Goal: Information Seeking & Learning: Compare options

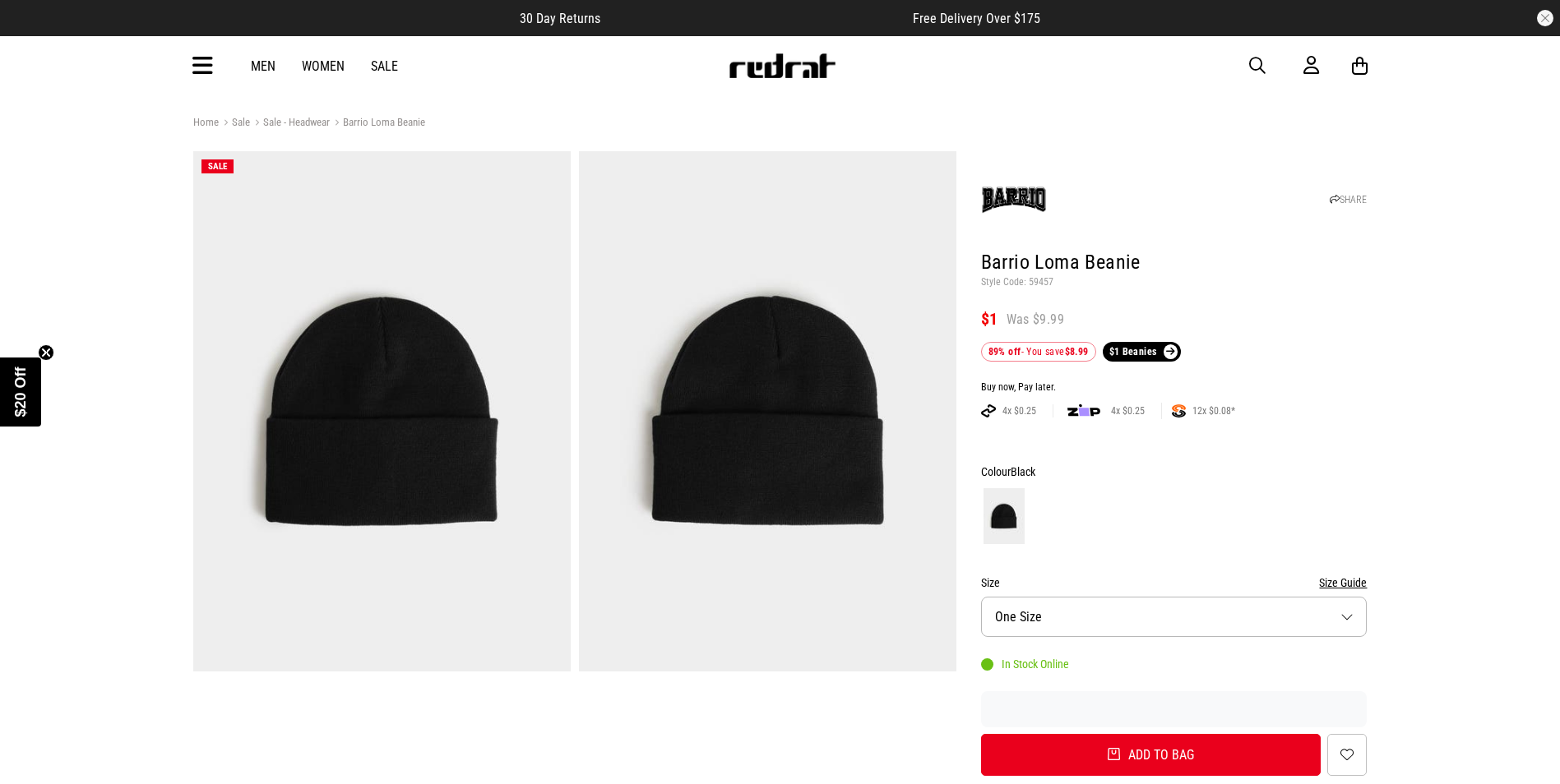
click at [201, 61] on icon at bounding box center [202, 66] width 20 height 27
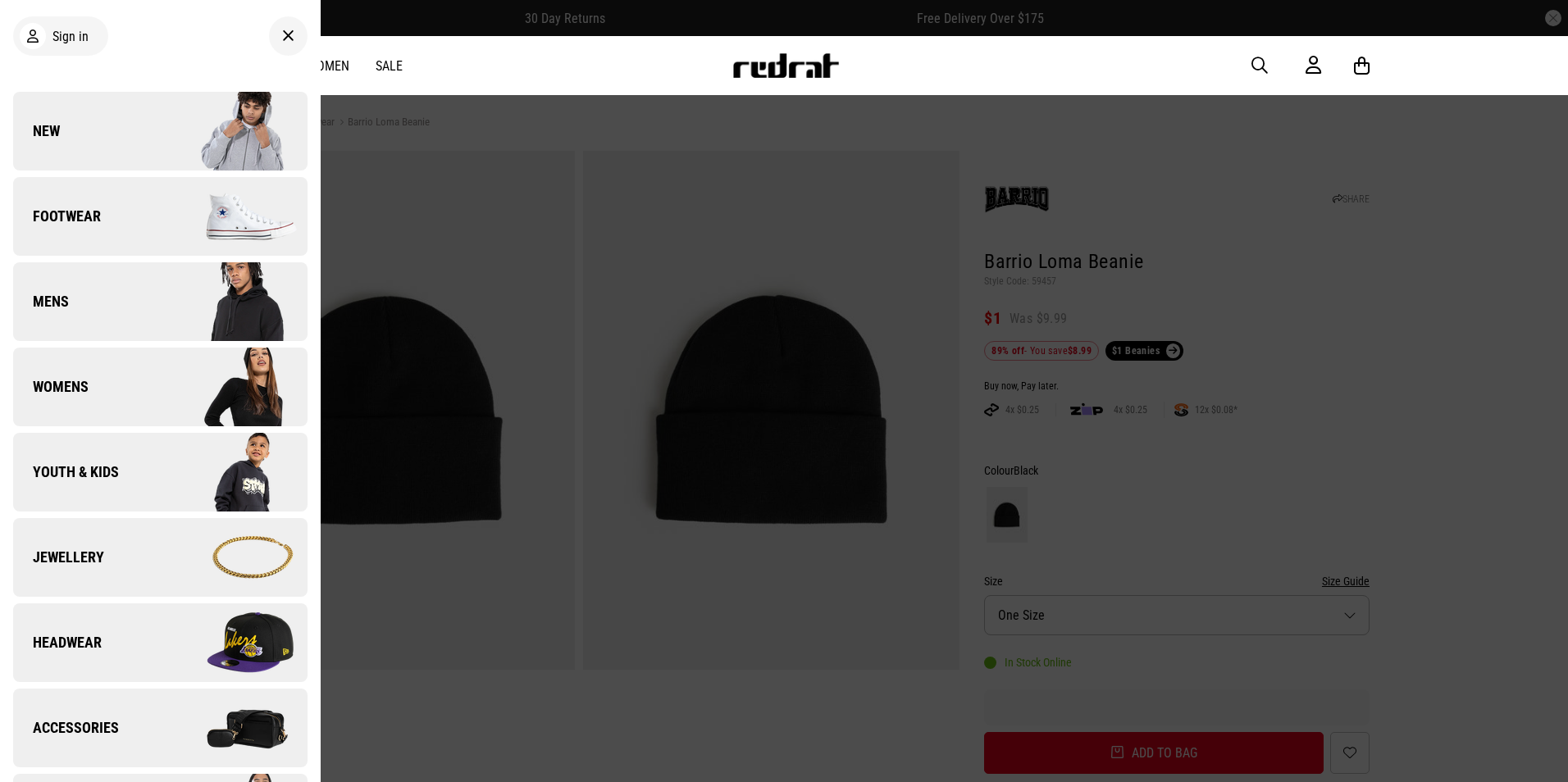
click at [97, 733] on span "Accessories" at bounding box center [66, 728] width 105 height 20
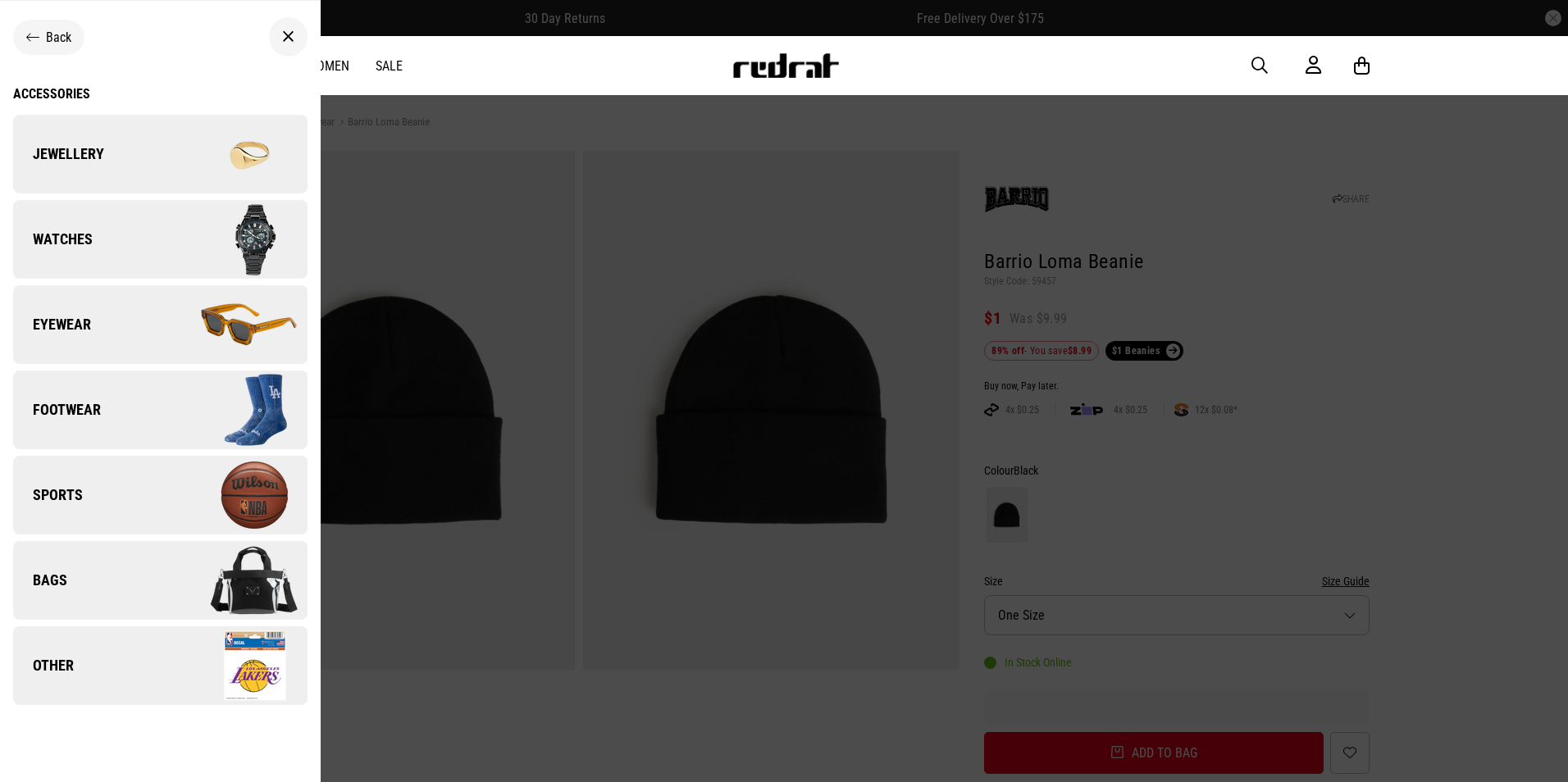
drag, startPoint x: 626, startPoint y: 592, endPoint x: 622, endPoint y: 584, distance: 8.9
click at [626, 592] on div at bounding box center [784, 391] width 1568 height 782
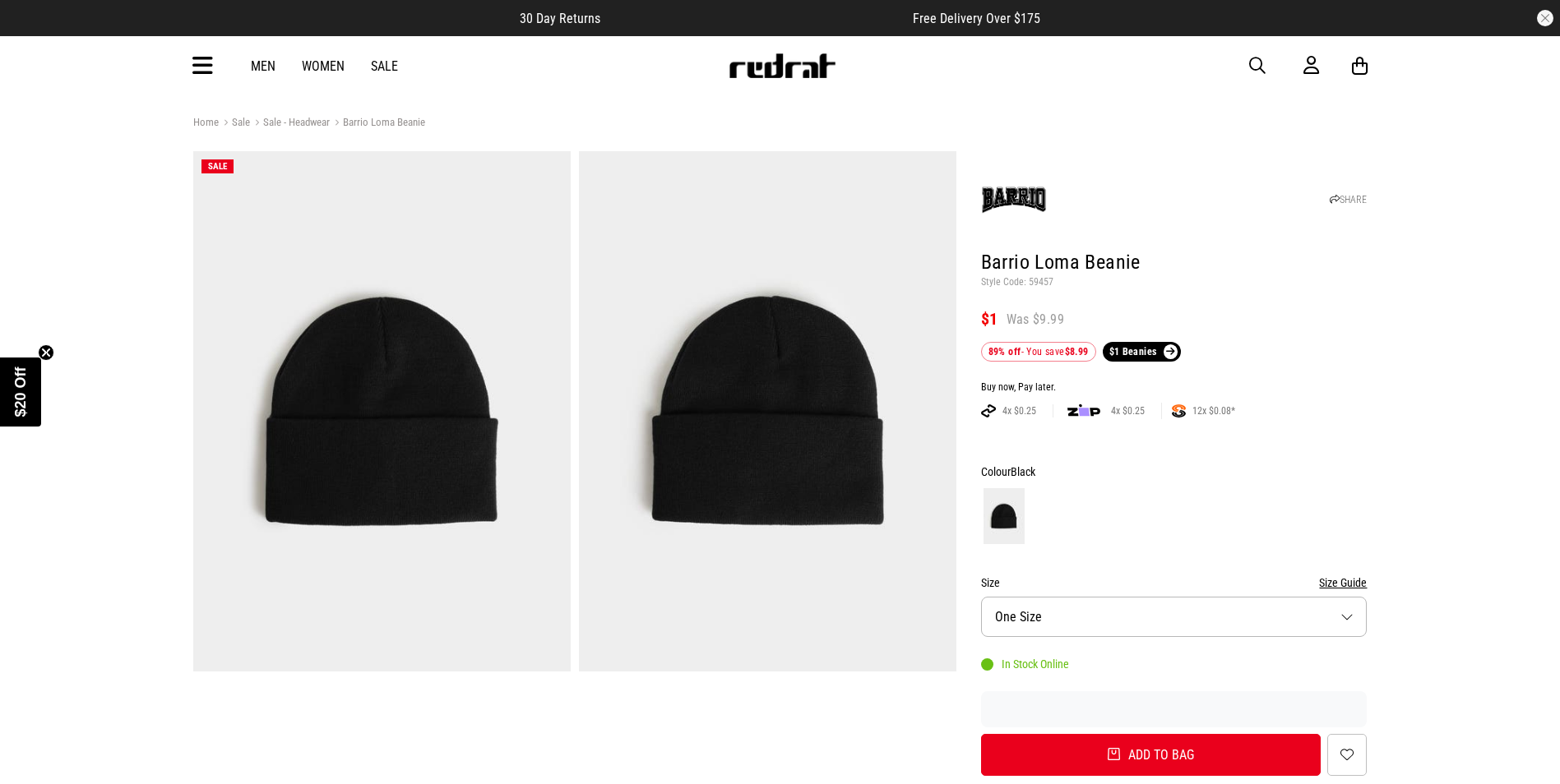
click at [211, 77] on icon at bounding box center [202, 66] width 20 height 27
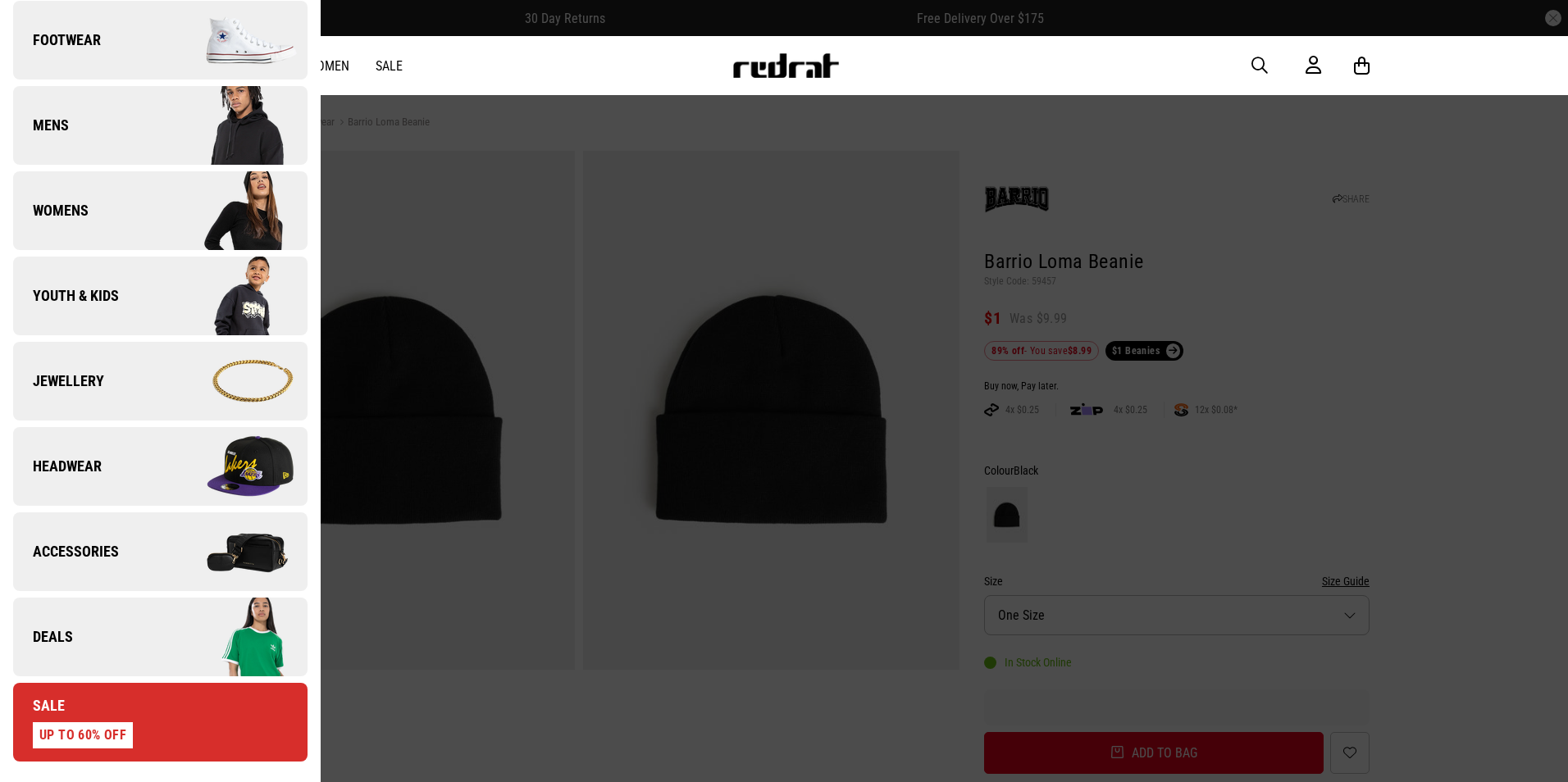
scroll to position [328, 0]
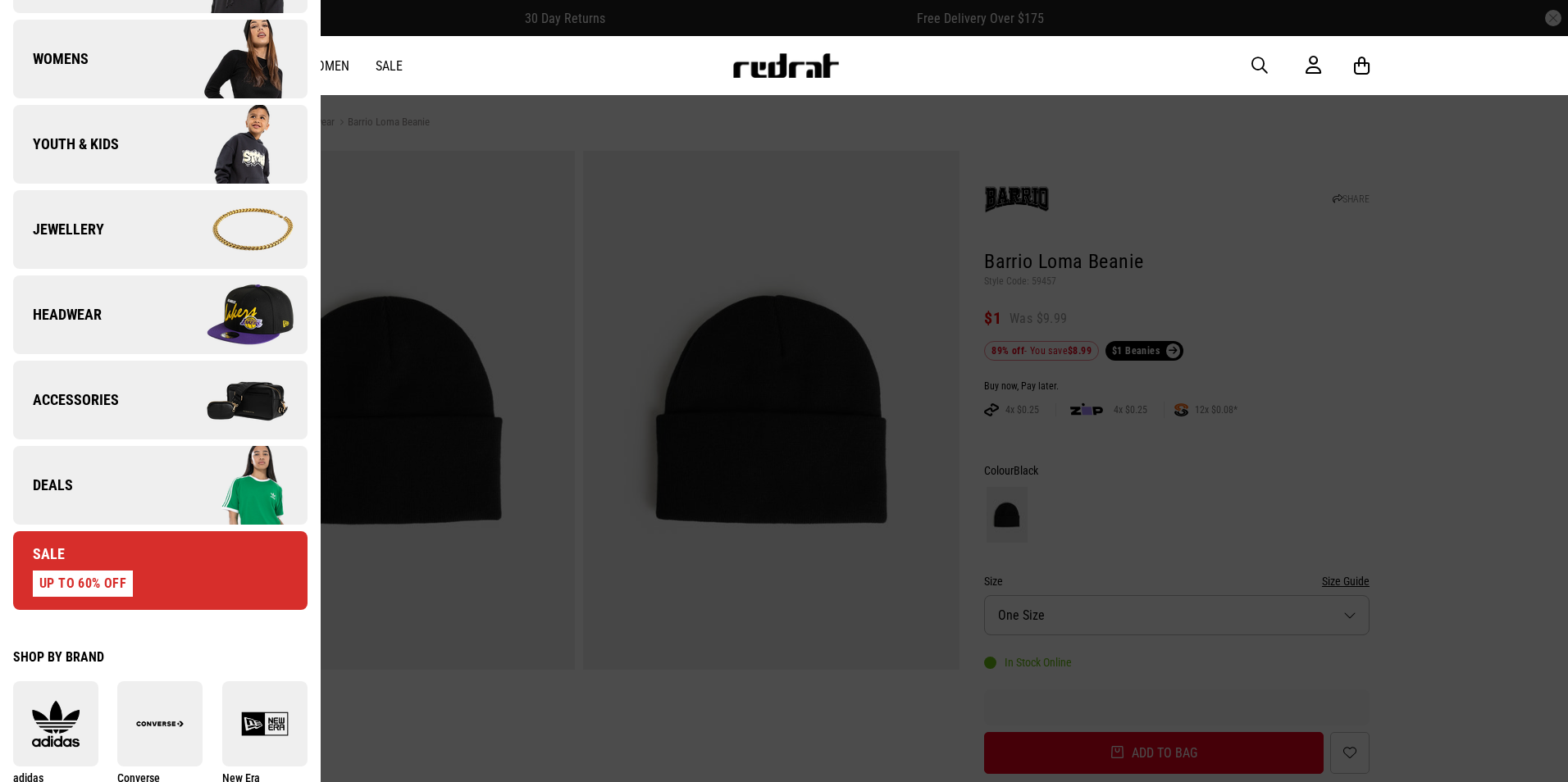
click at [111, 563] on div "Sale UP TO 60% OFF" at bounding box center [73, 570] width 120 height 53
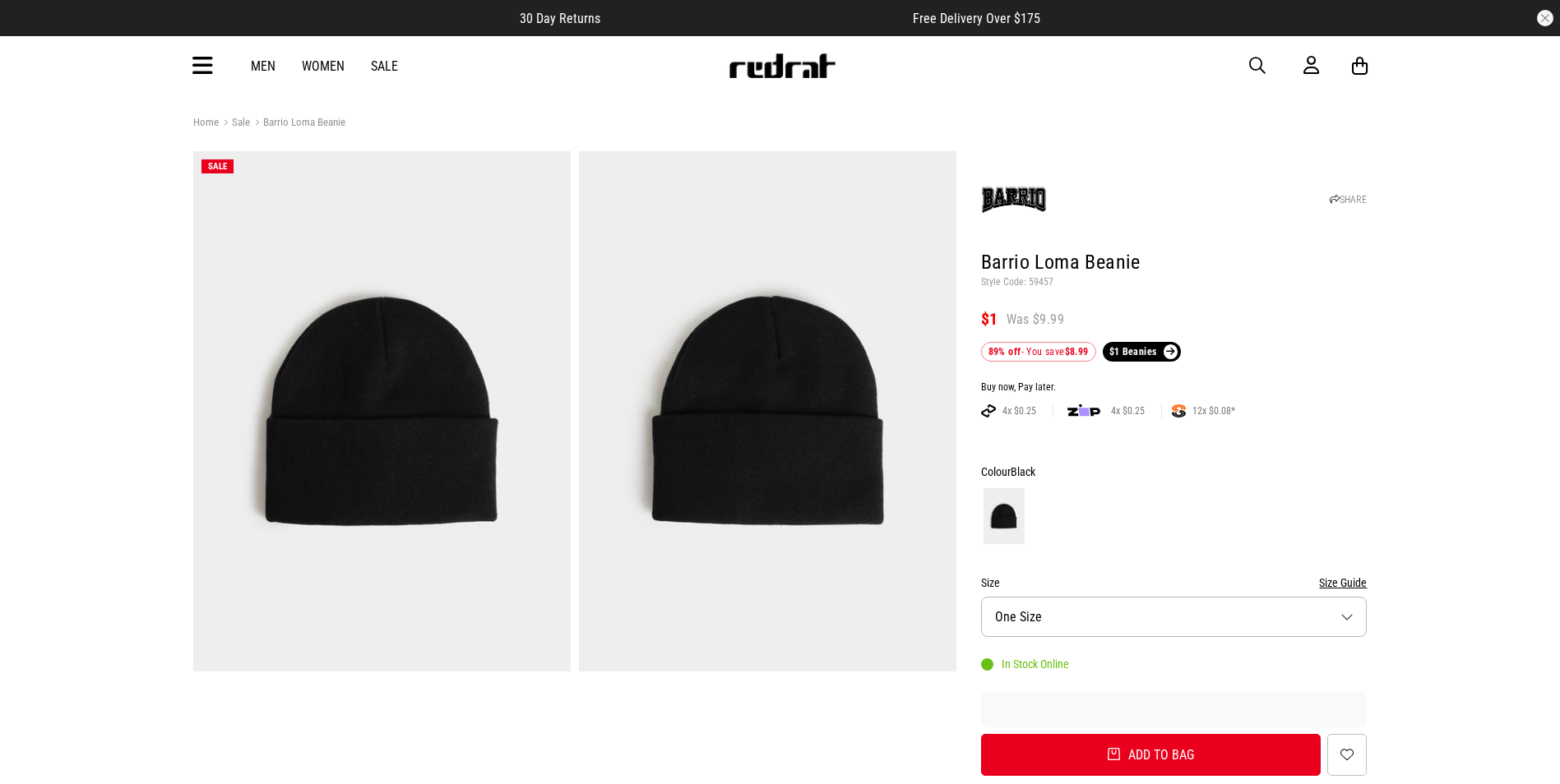
click at [207, 70] on icon at bounding box center [202, 66] width 20 height 27
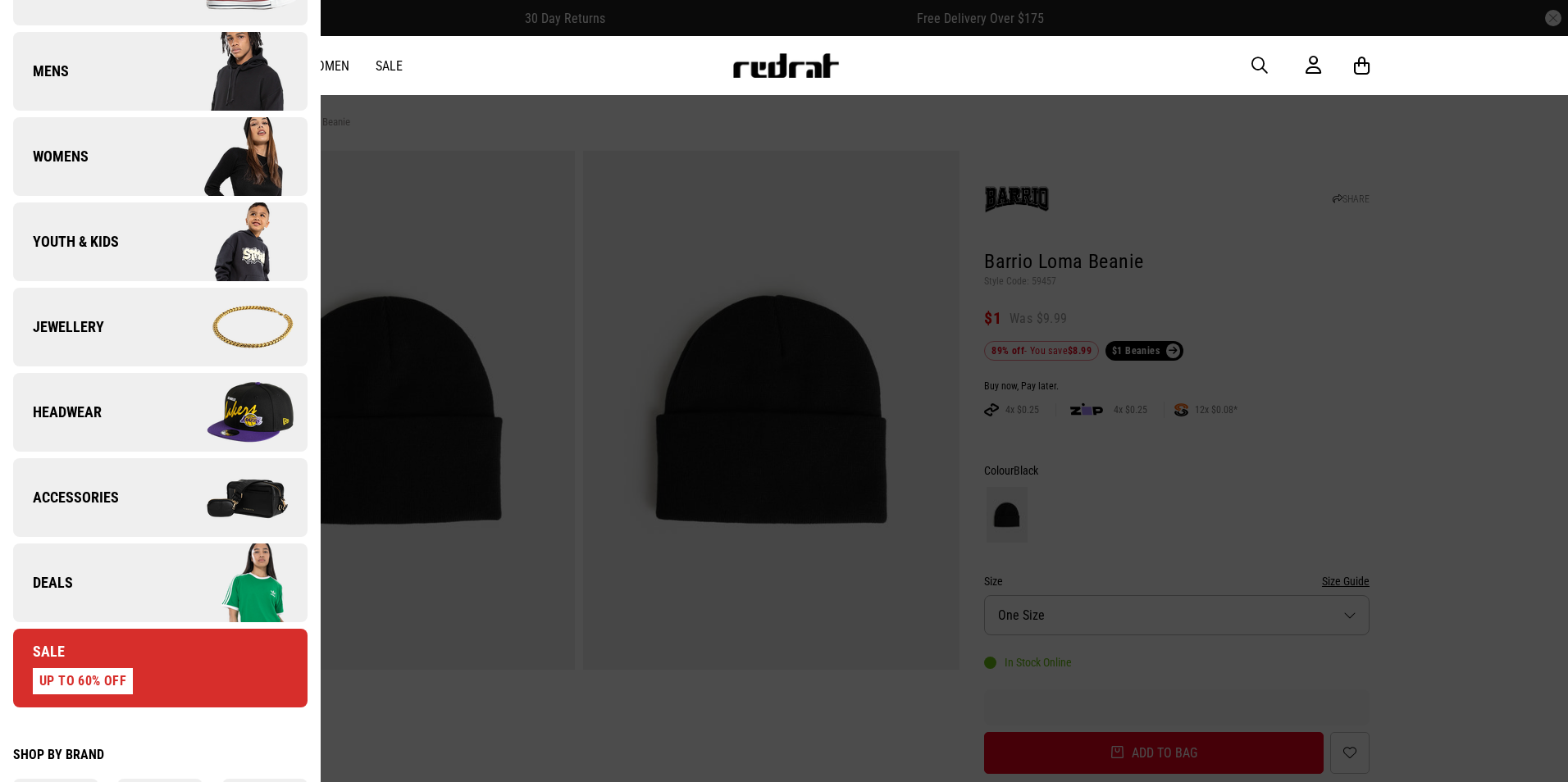
scroll to position [246, 0]
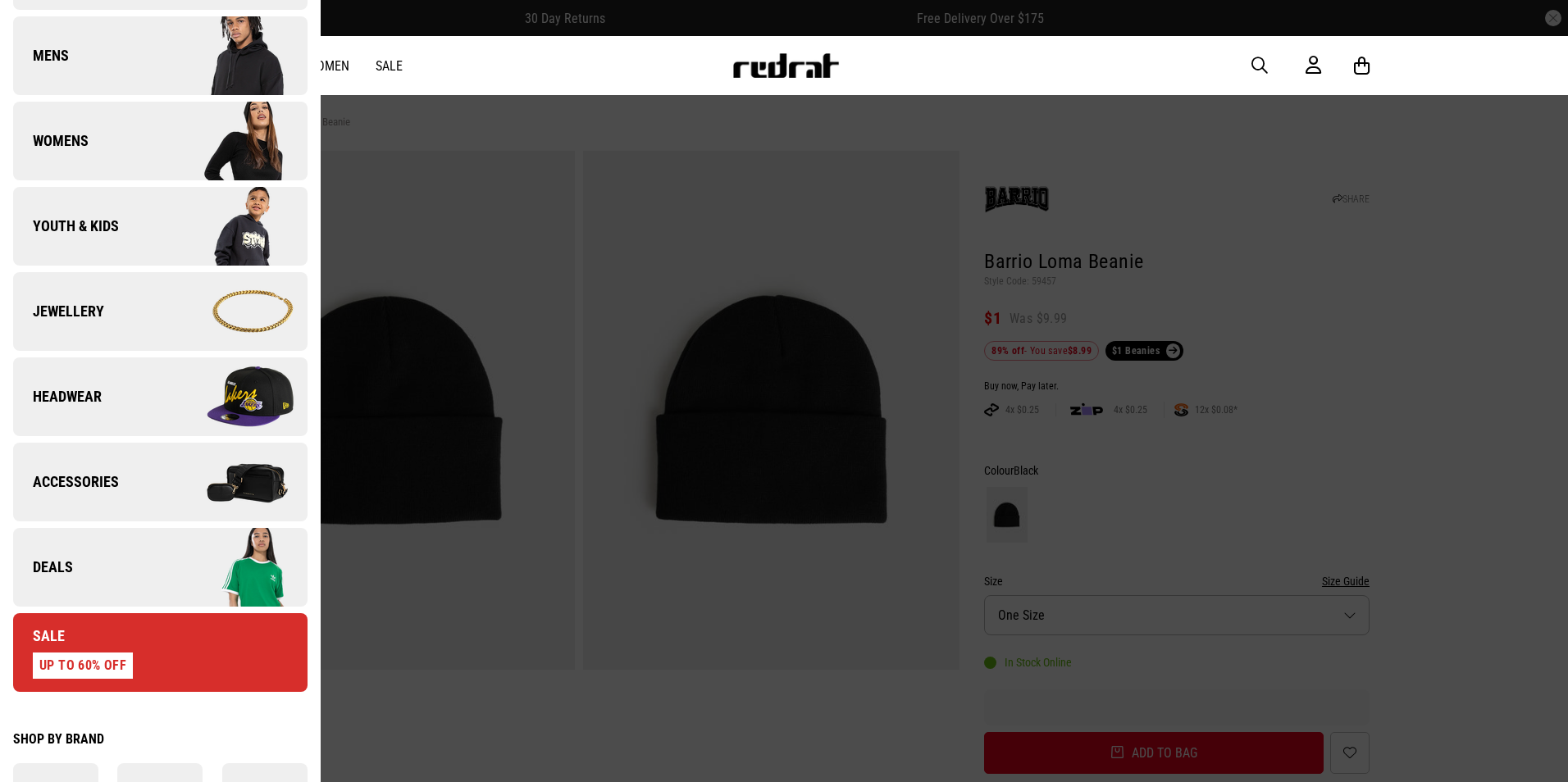
click at [122, 592] on link "Deals" at bounding box center [160, 567] width 294 height 79
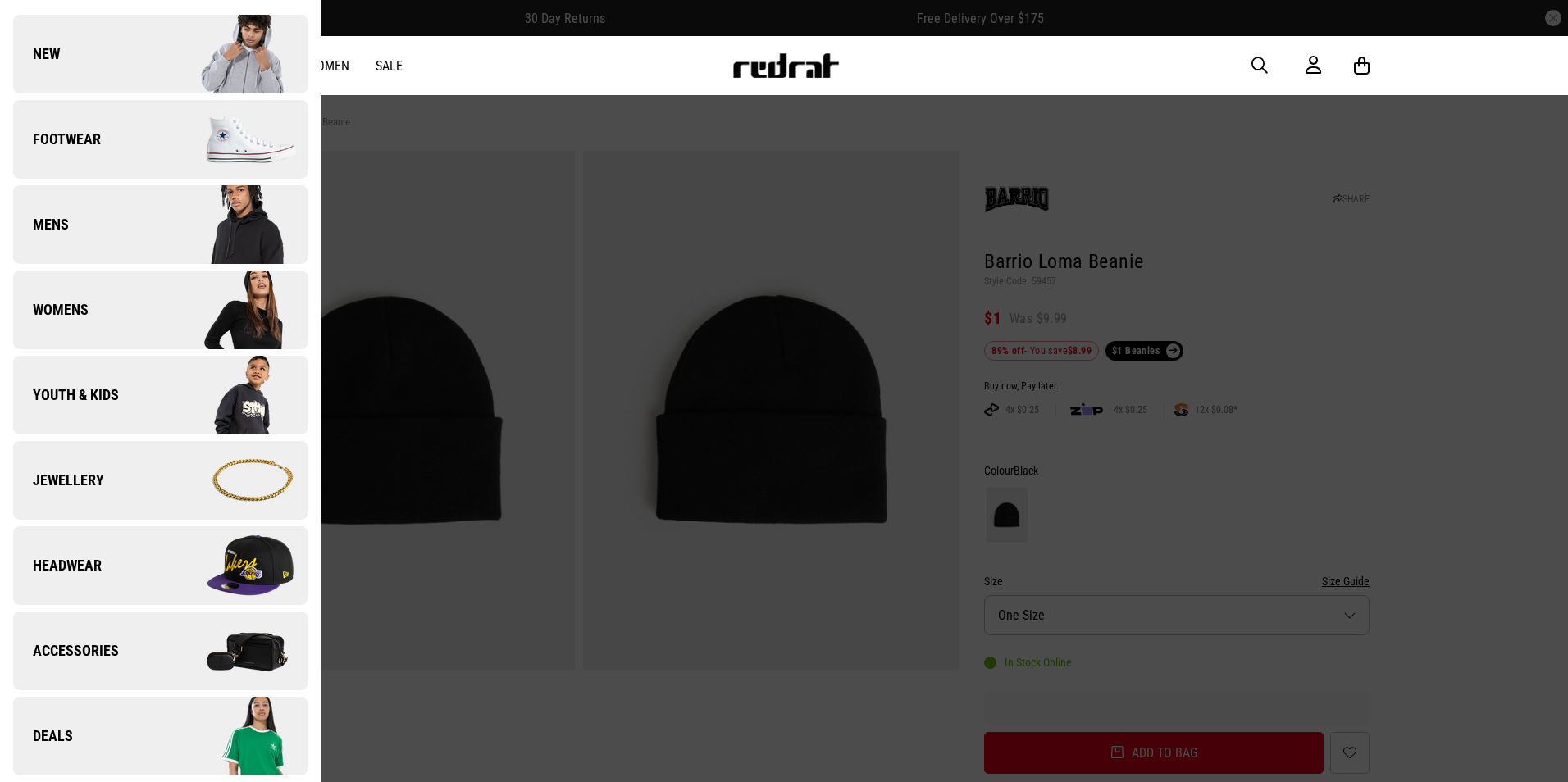
scroll to position [0, 0]
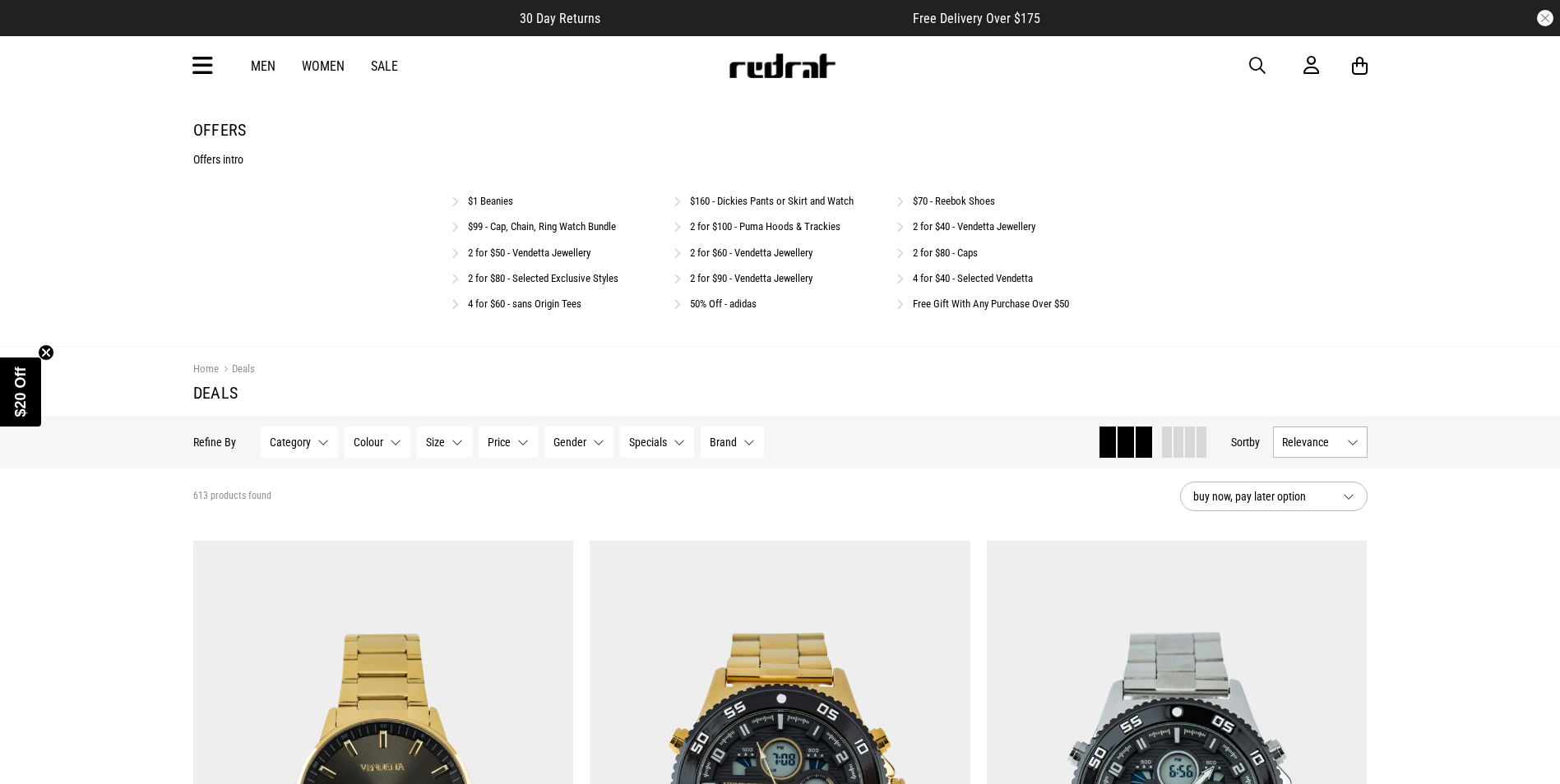
click at [597, 231] on link "$99 - Cap, Chain, Ring Watch Bundle" at bounding box center [542, 226] width 148 height 12
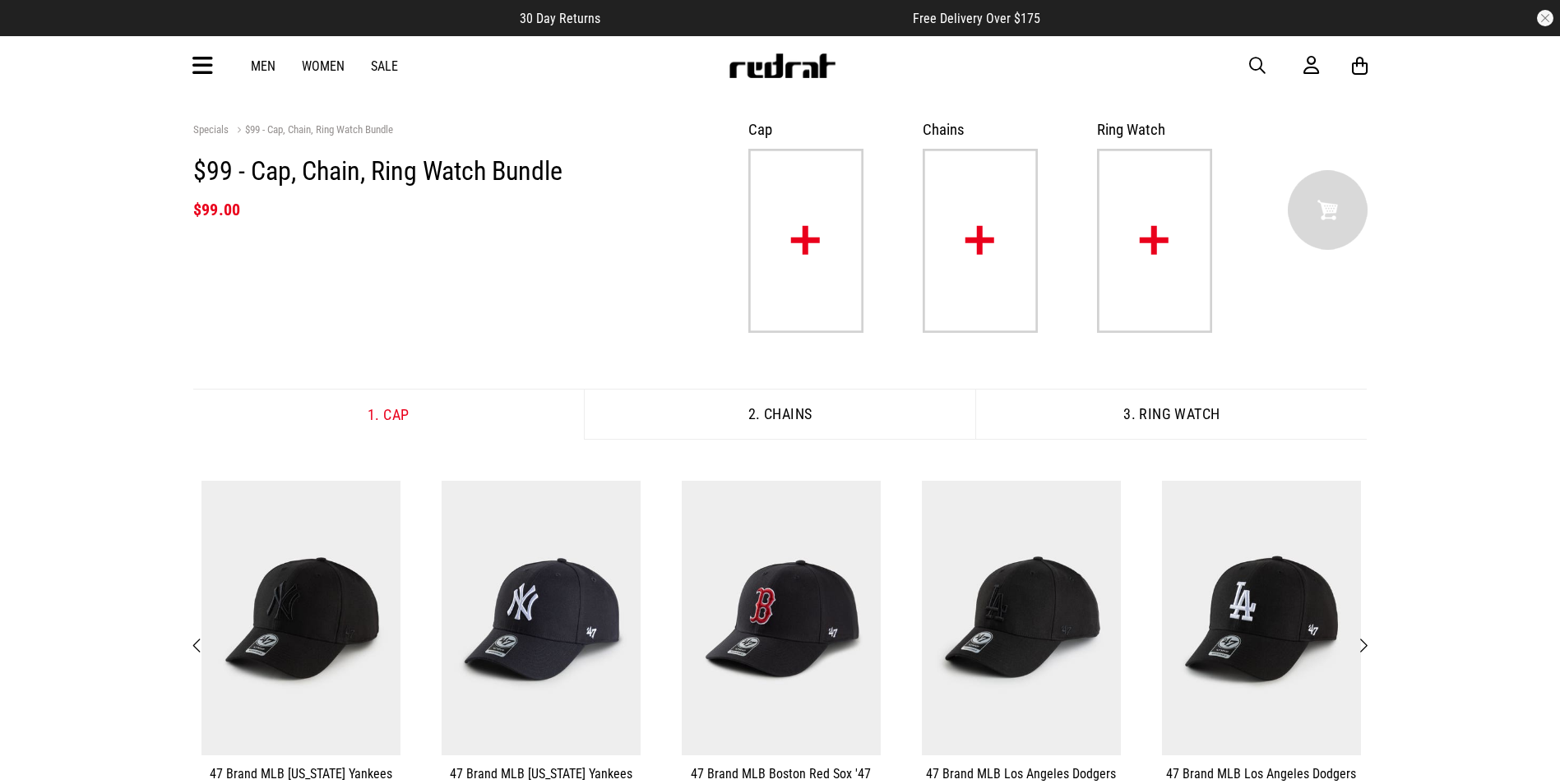
click at [958, 280] on img at bounding box center [980, 241] width 115 height 184
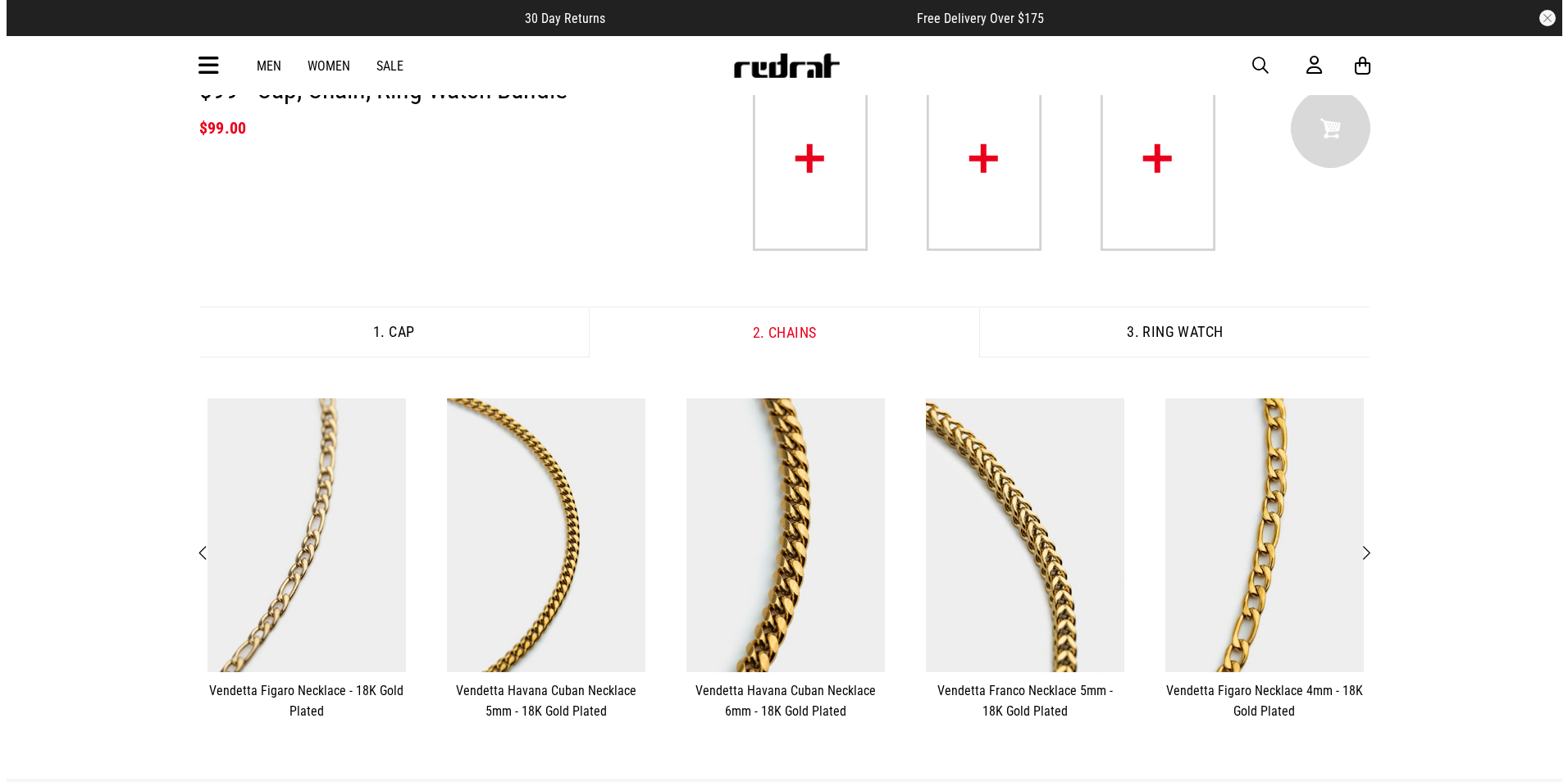
scroll to position [328, 0]
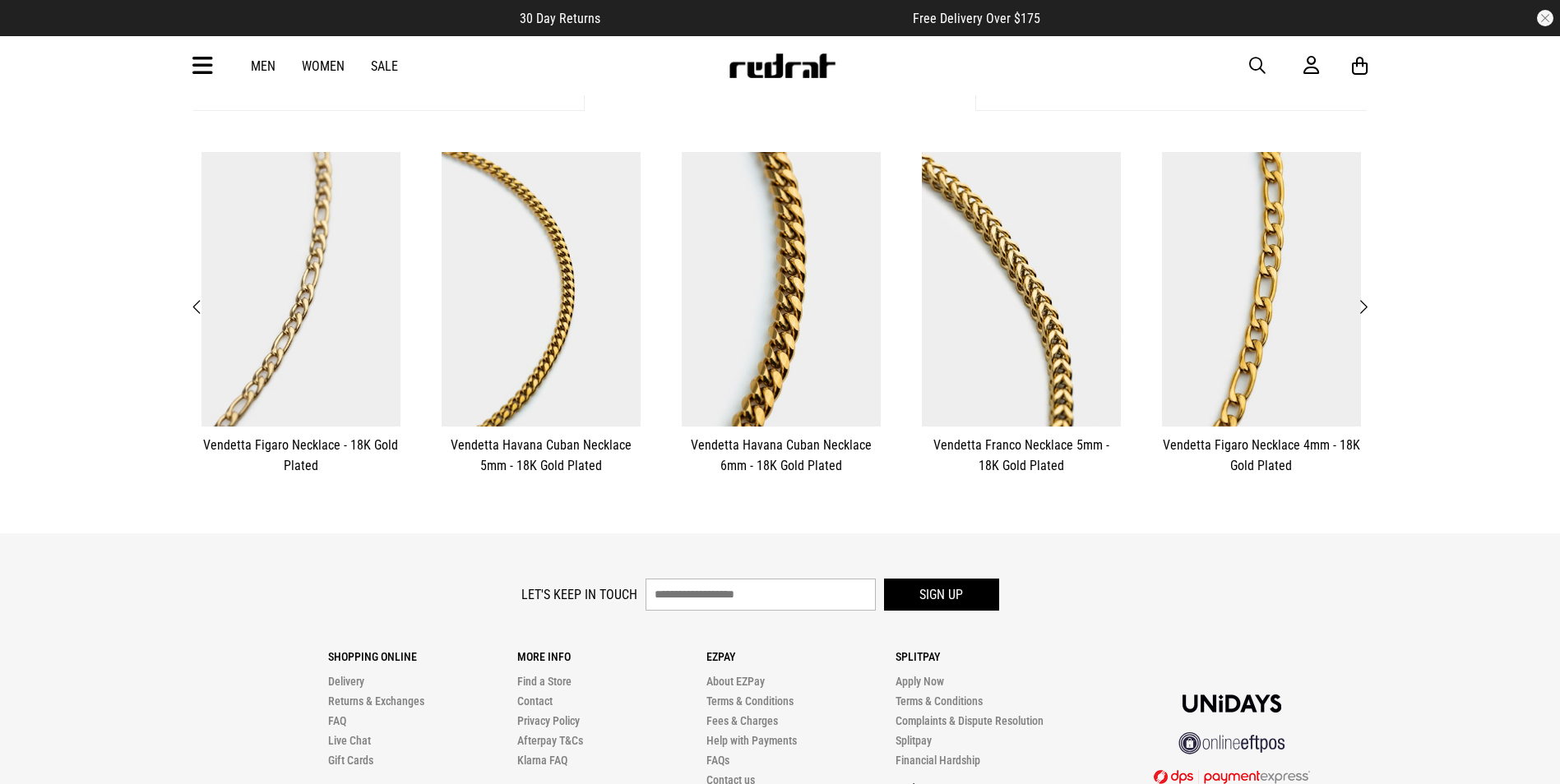
click at [1362, 308] on span "Next" at bounding box center [1363, 307] width 11 height 20
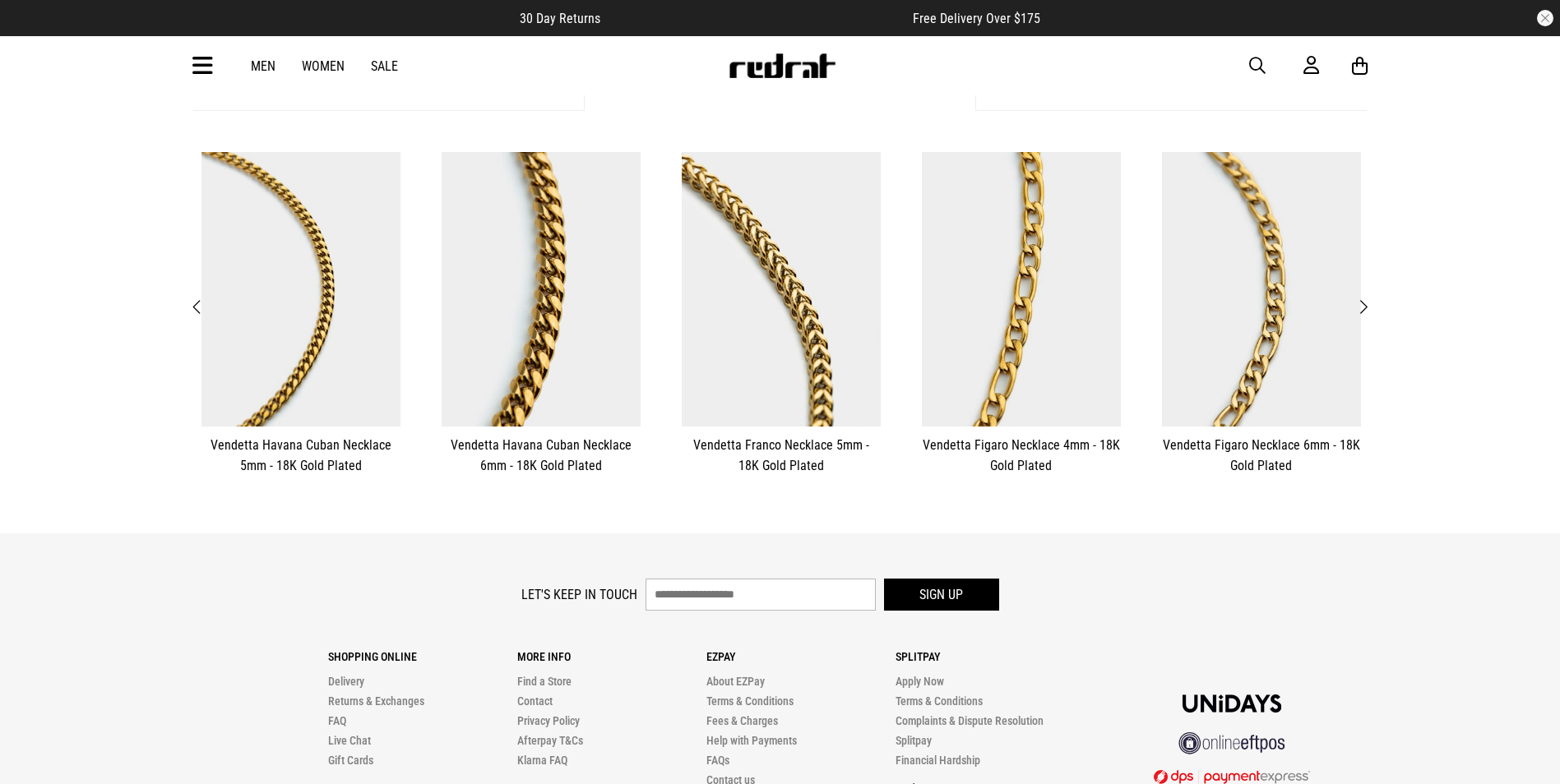
click at [1364, 307] on span "Next" at bounding box center [1363, 307] width 11 height 20
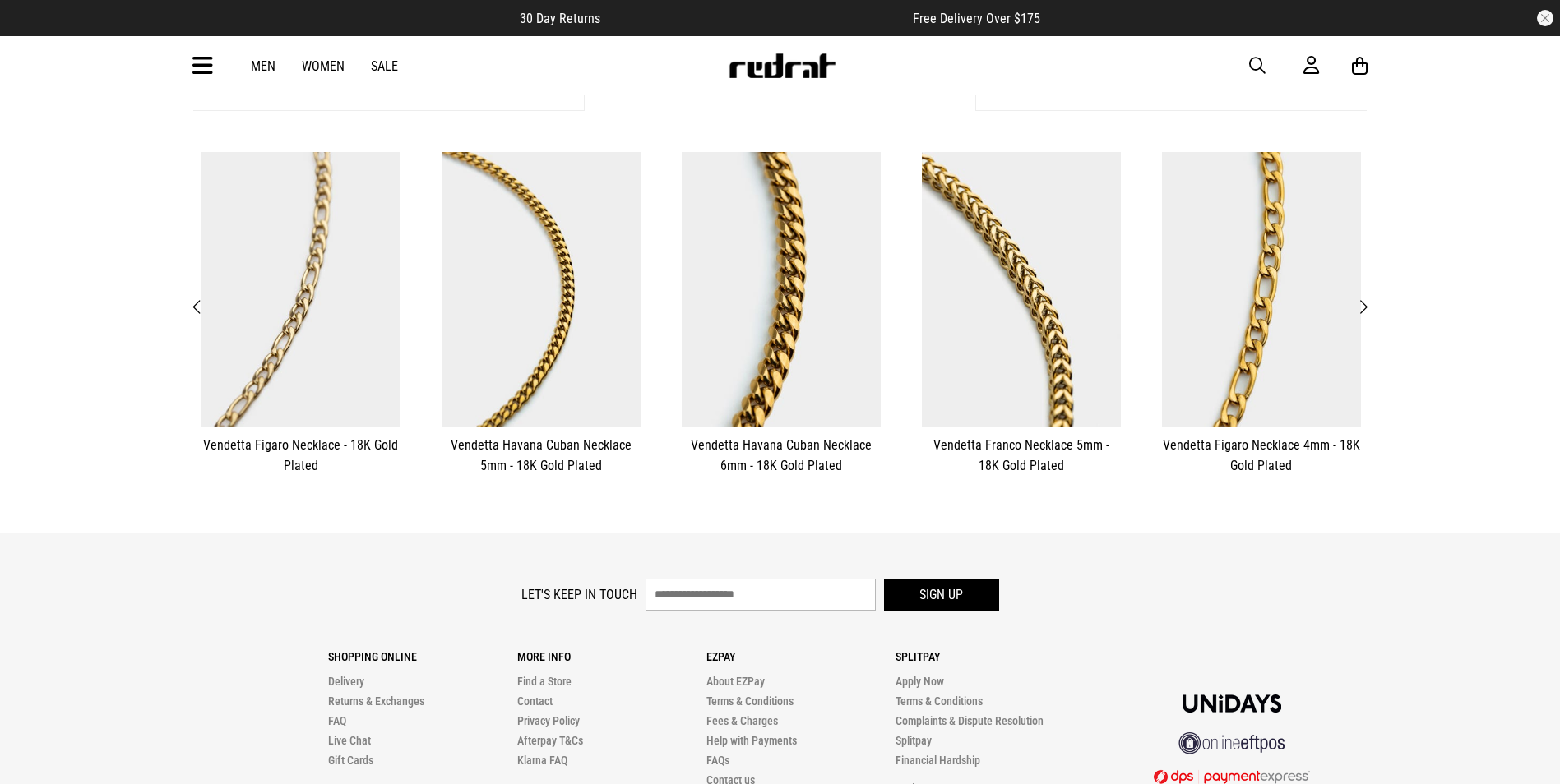
click at [1365, 307] on span "Next" at bounding box center [1363, 307] width 11 height 20
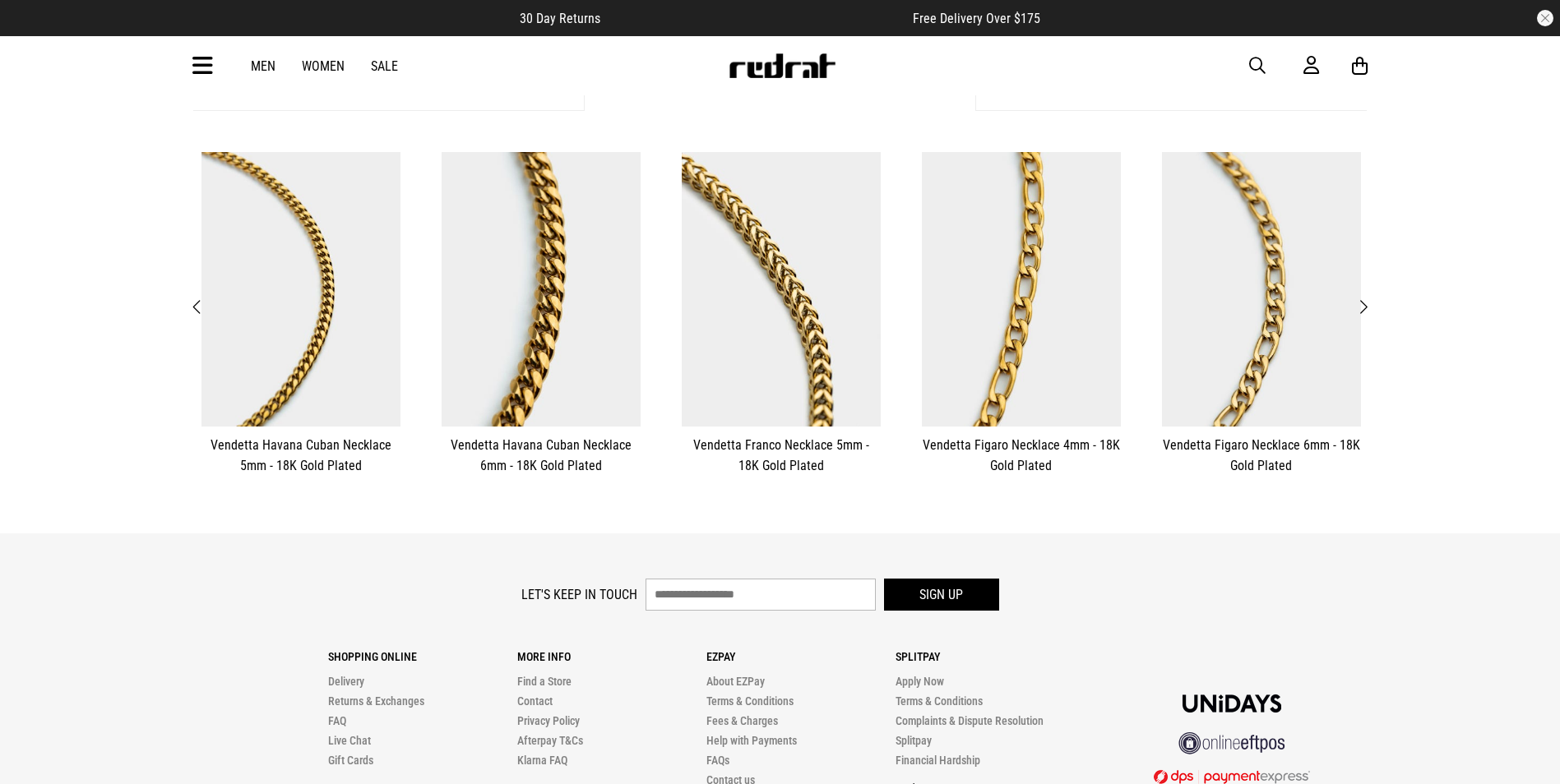
click at [1364, 307] on span "Next" at bounding box center [1363, 307] width 11 height 20
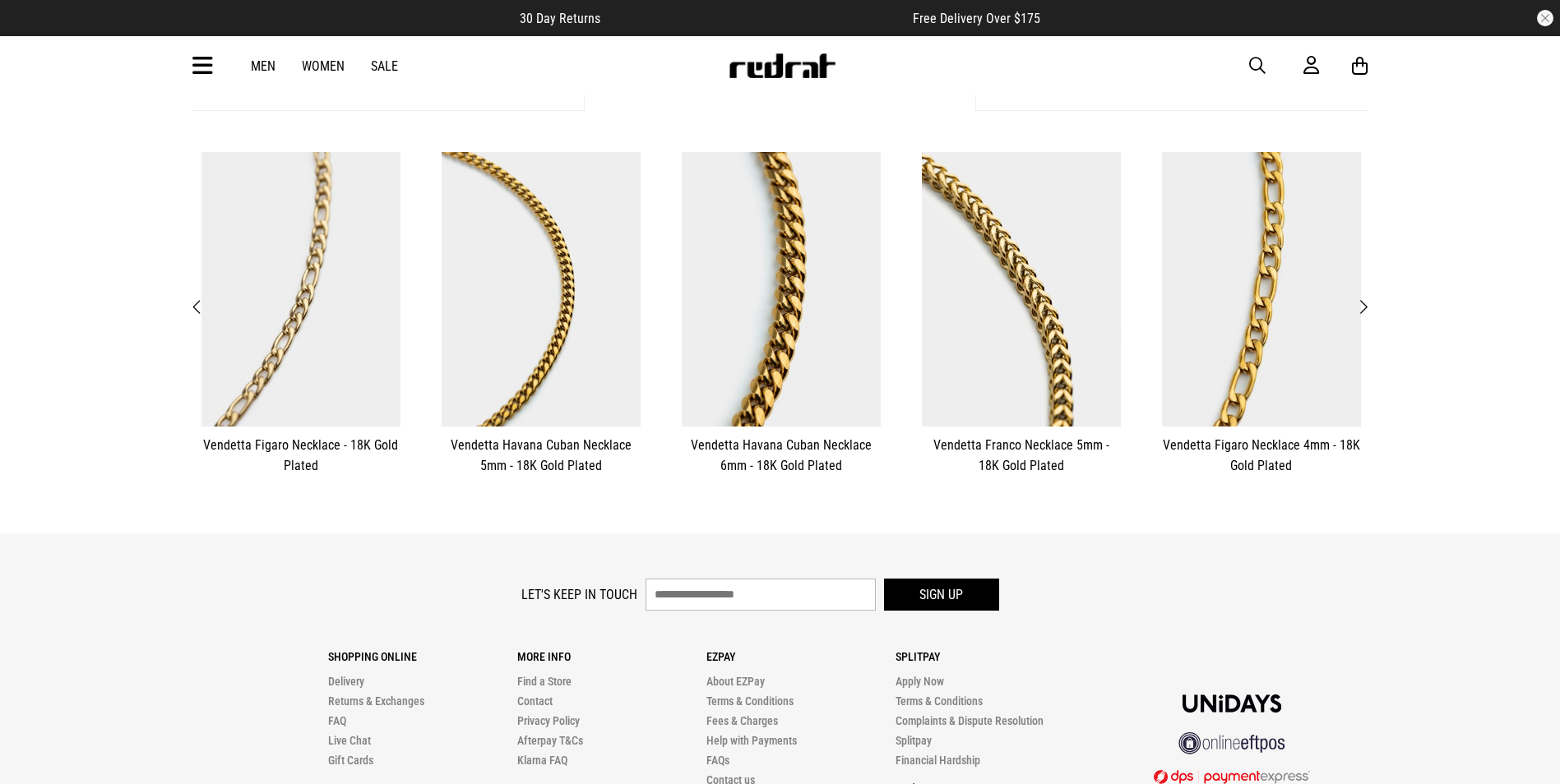
click at [1364, 307] on span "Next" at bounding box center [1363, 307] width 11 height 20
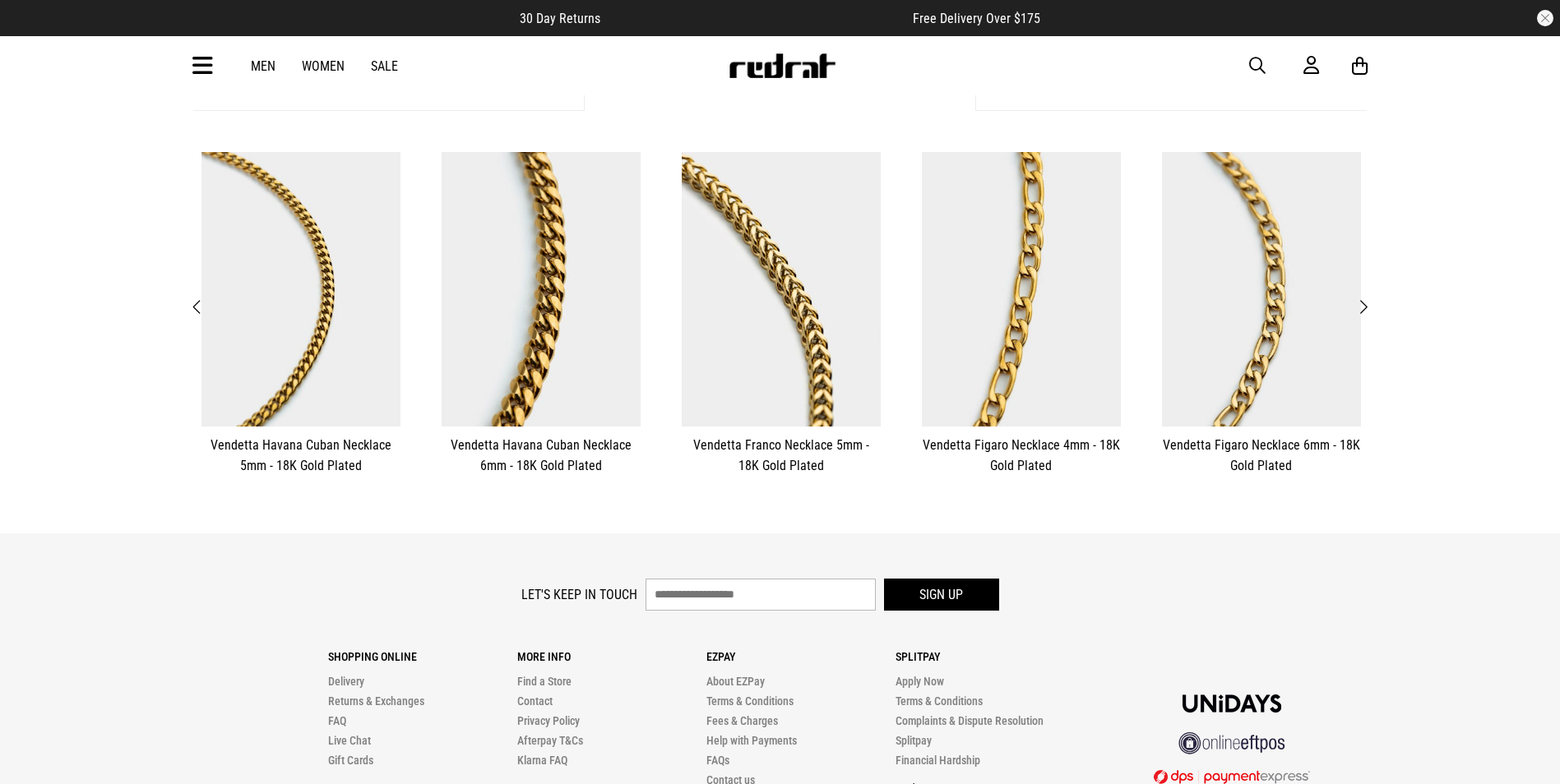
click at [1361, 307] on span "Next" at bounding box center [1363, 307] width 11 height 20
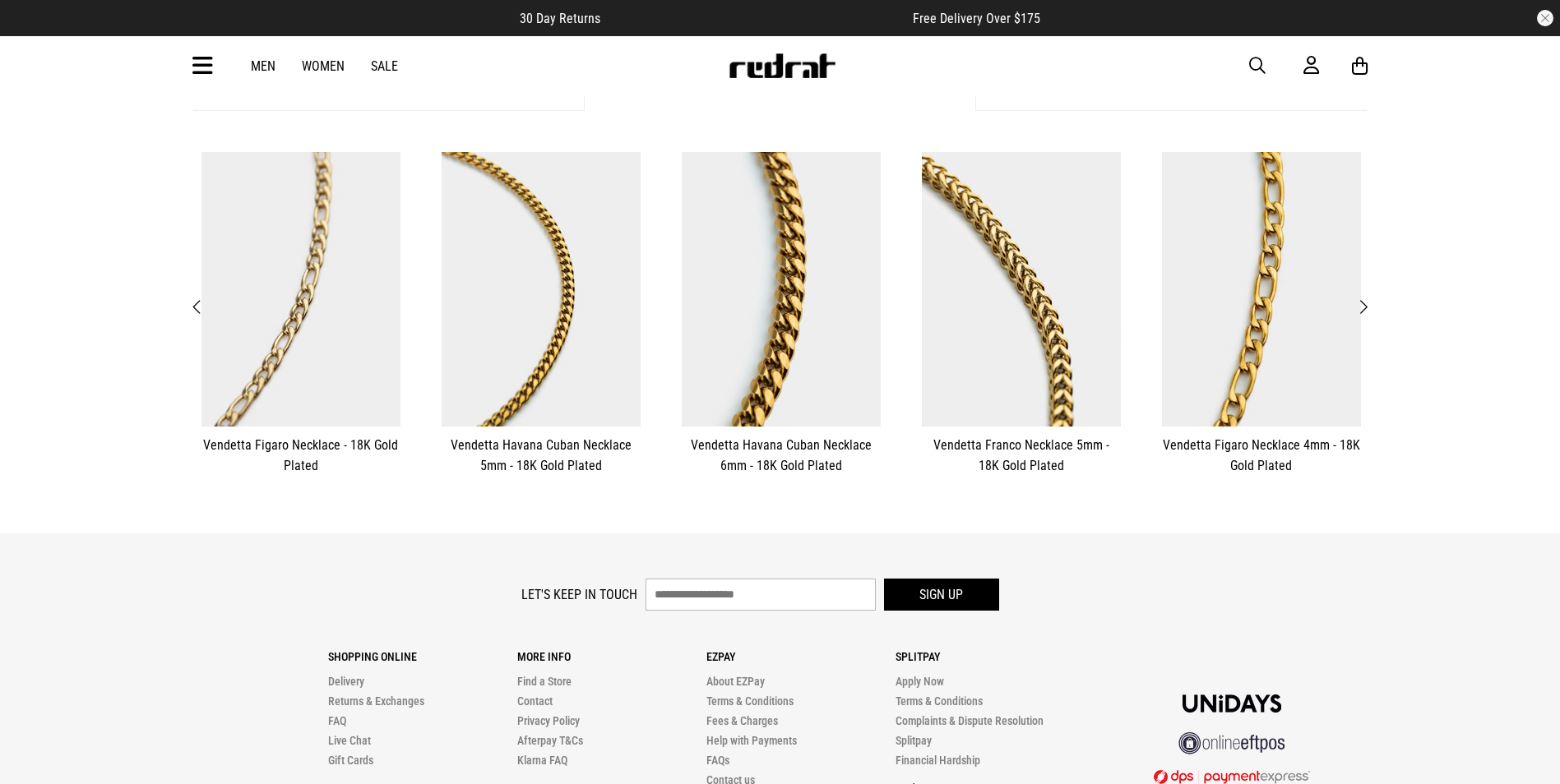
click at [1370, 306] on button "Next" at bounding box center [1362, 307] width 20 height 21
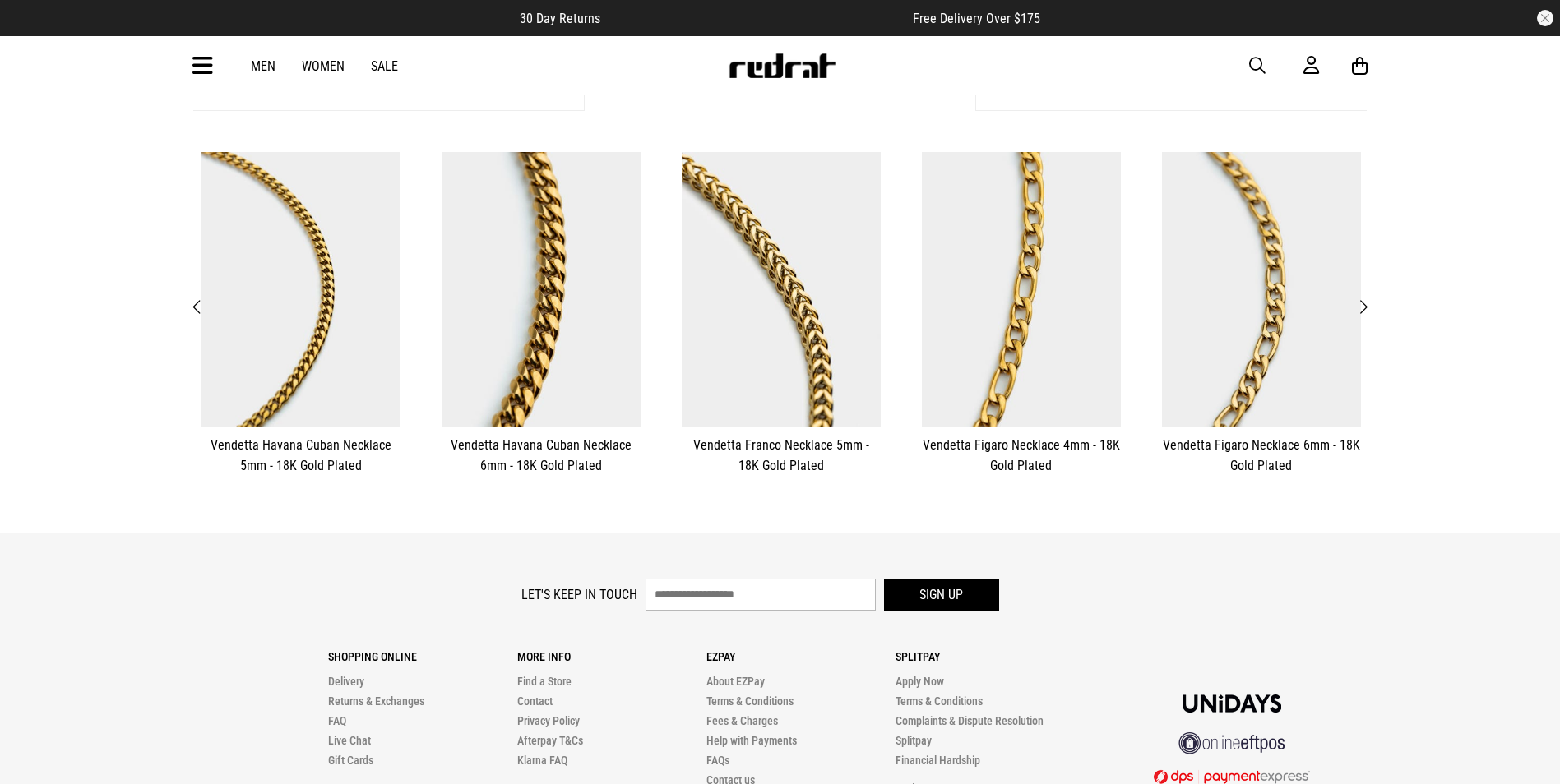
click at [1370, 306] on button "Next" at bounding box center [1362, 307] width 20 height 21
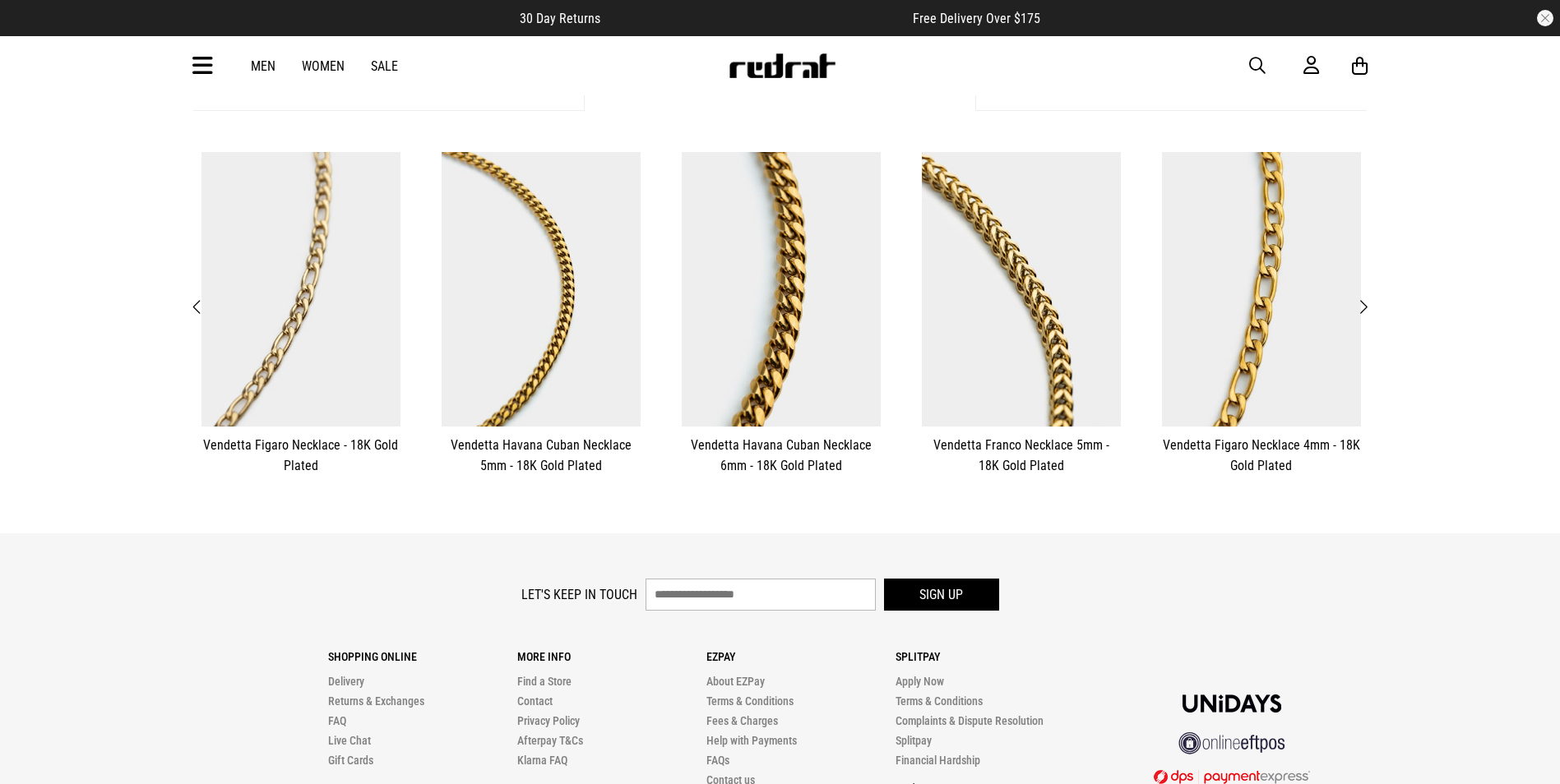
click at [1369, 306] on button "Next" at bounding box center [1362, 307] width 20 height 21
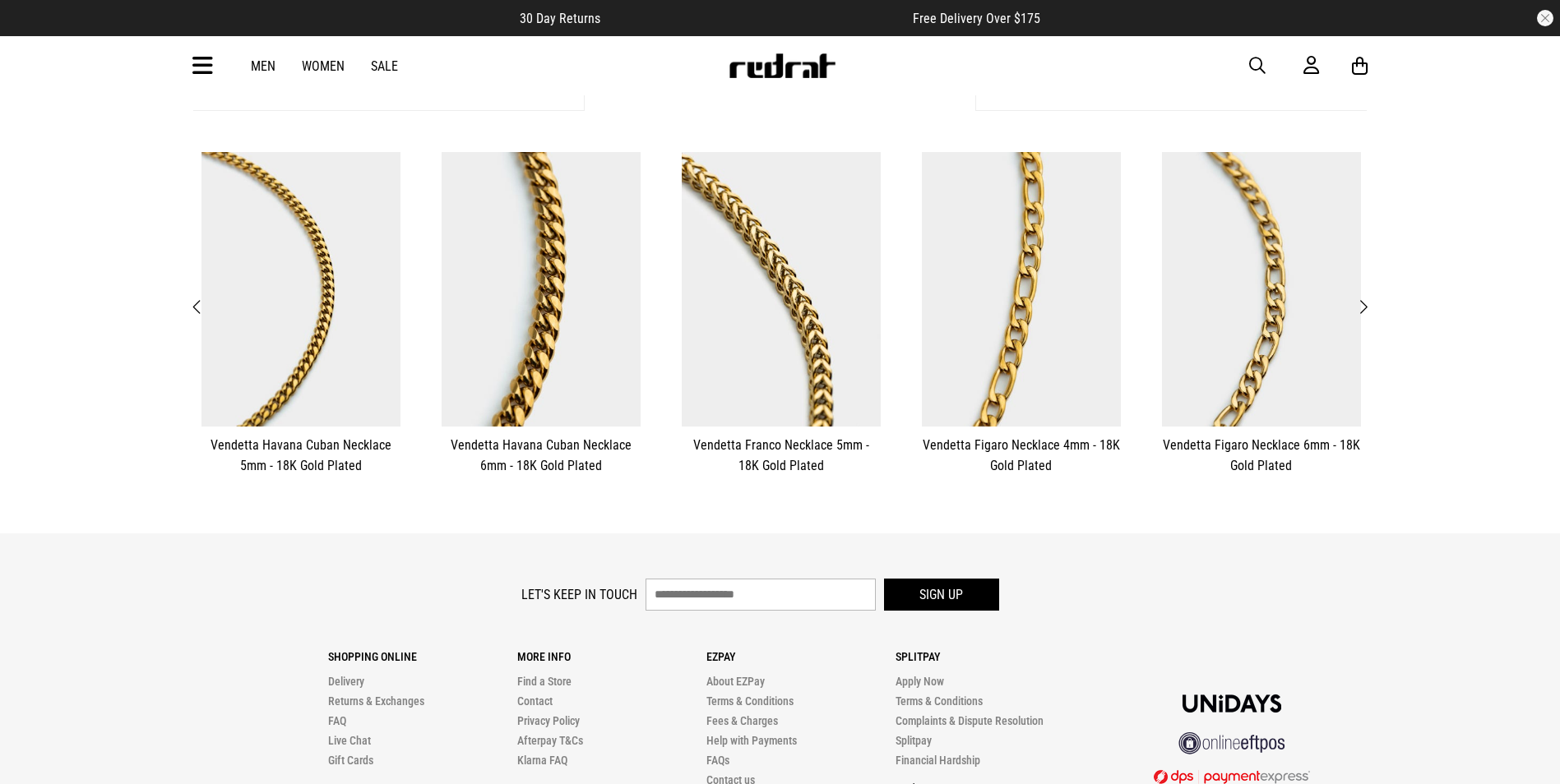
click at [1369, 306] on button "Next" at bounding box center [1362, 307] width 20 height 21
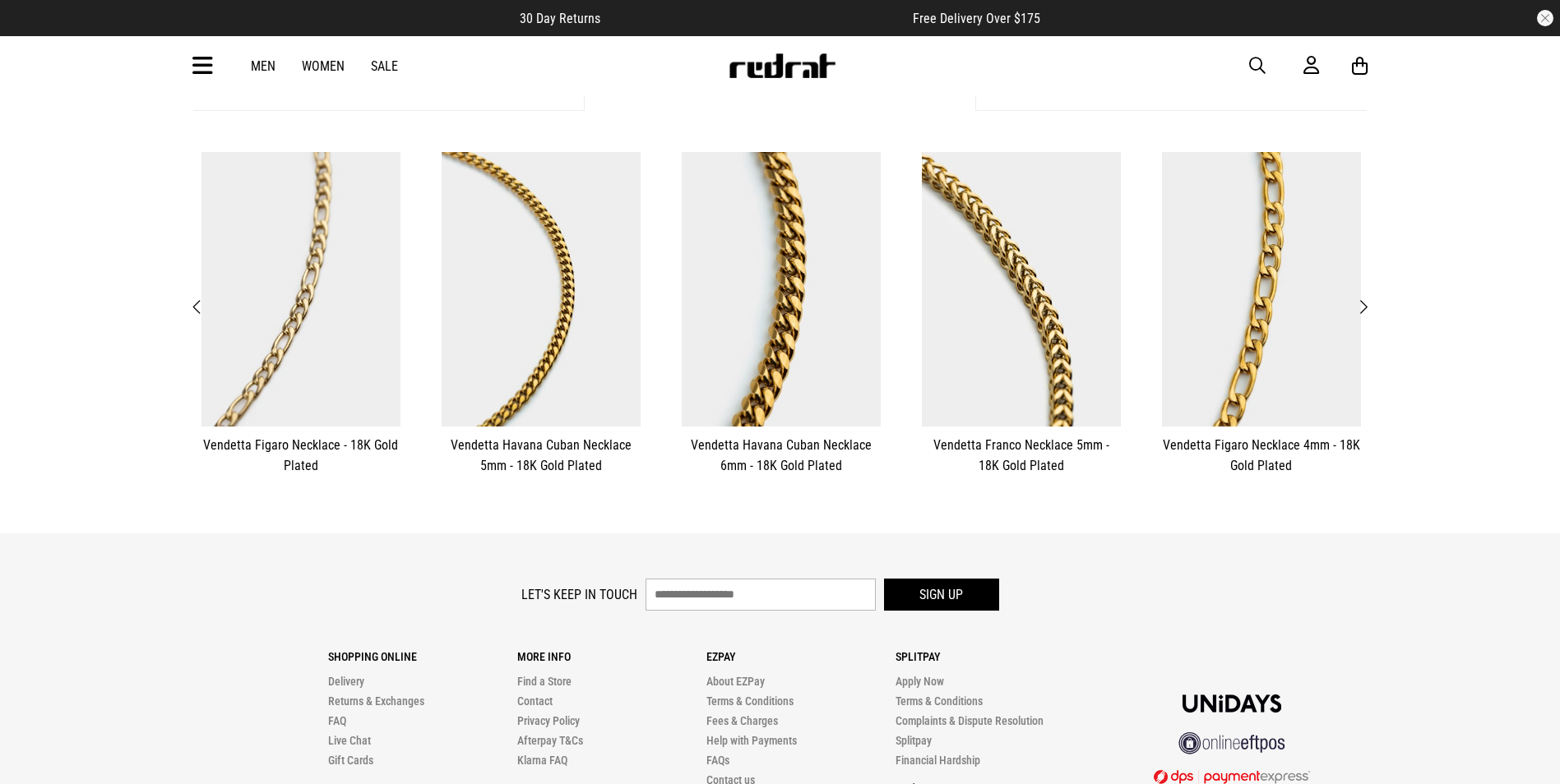
click at [1369, 306] on button "Next" at bounding box center [1362, 307] width 20 height 21
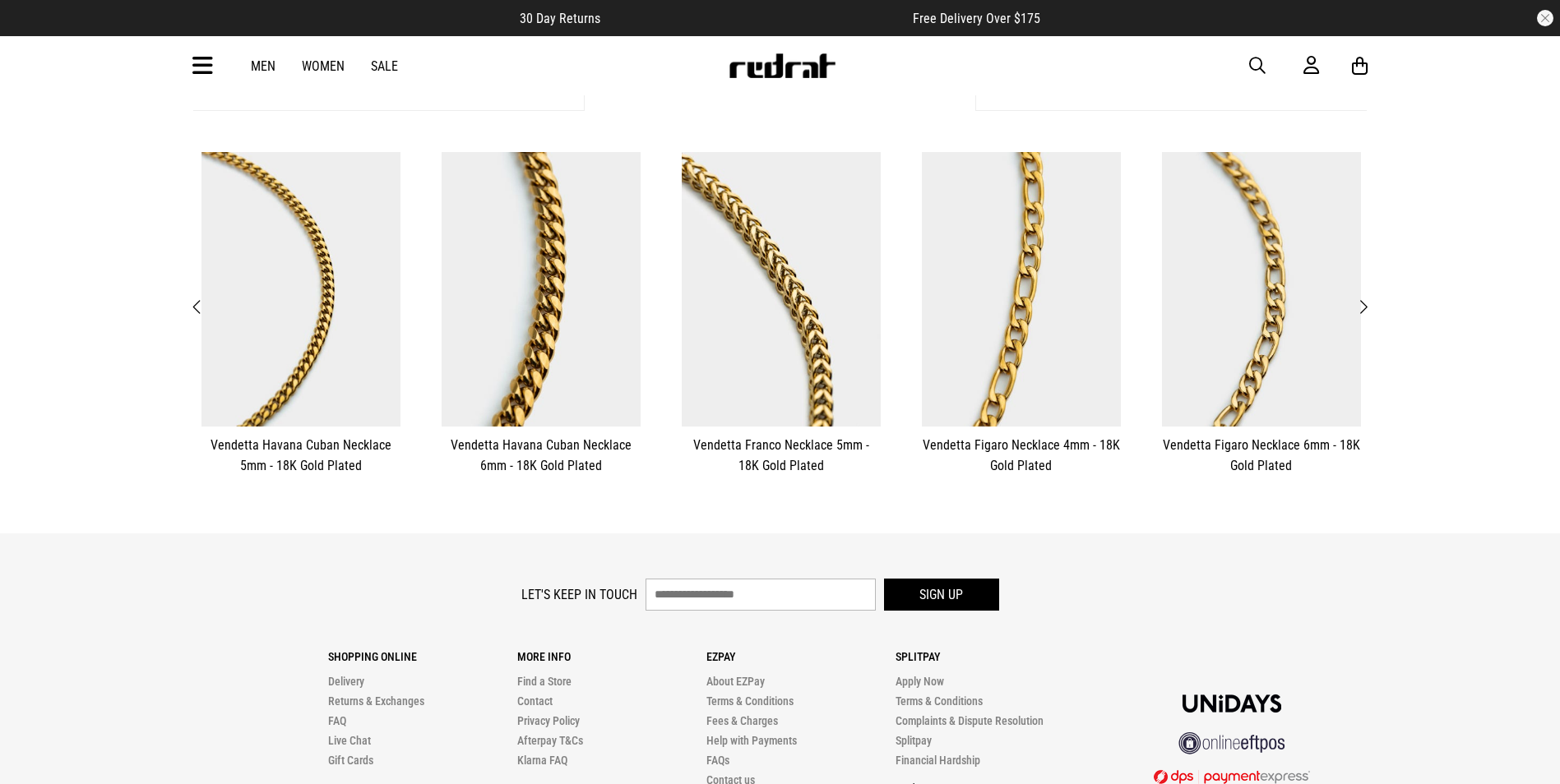
click at [1363, 310] on span "Next" at bounding box center [1363, 307] width 11 height 20
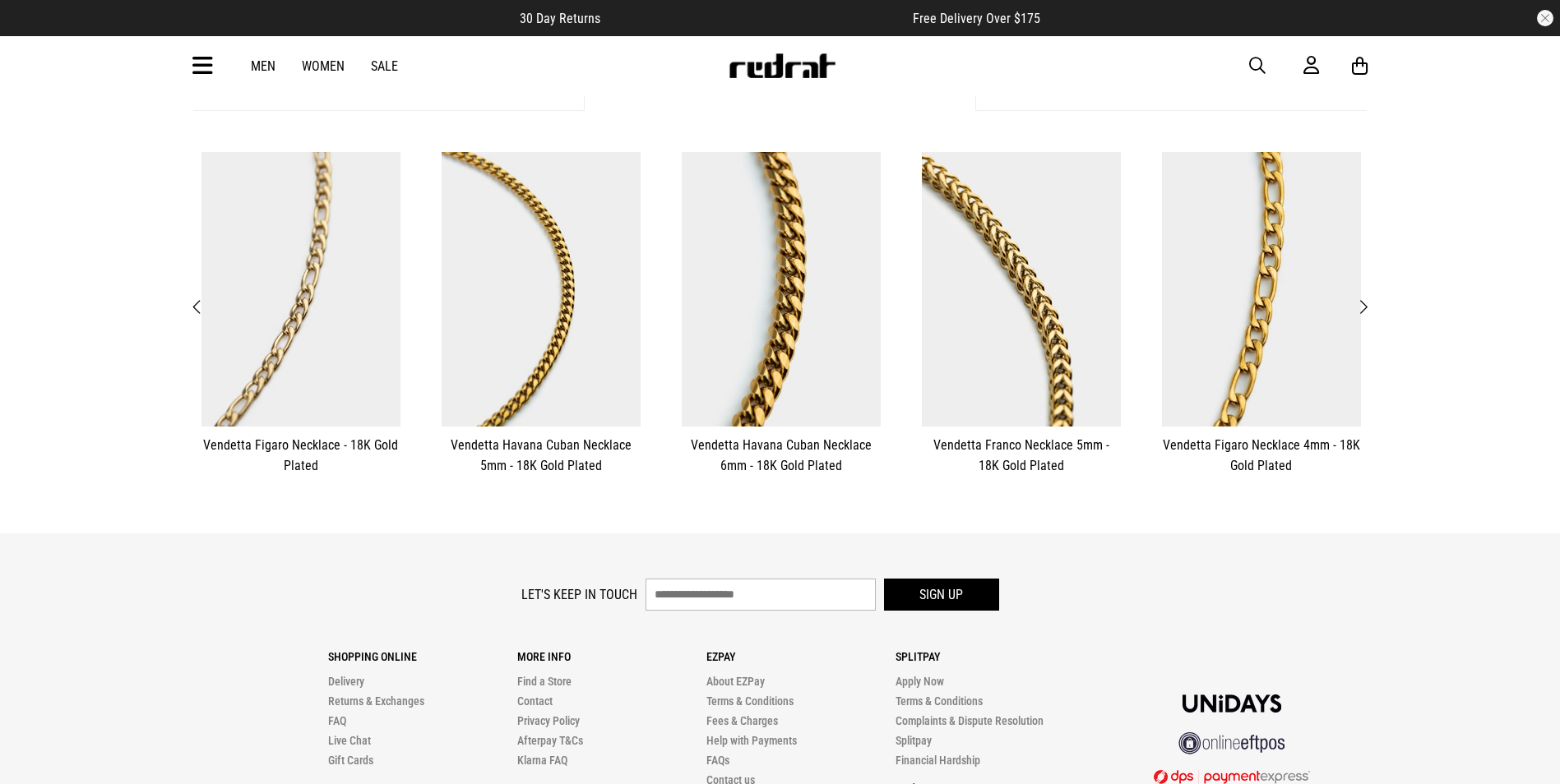
click at [1369, 305] on button "Next" at bounding box center [1362, 307] width 20 height 21
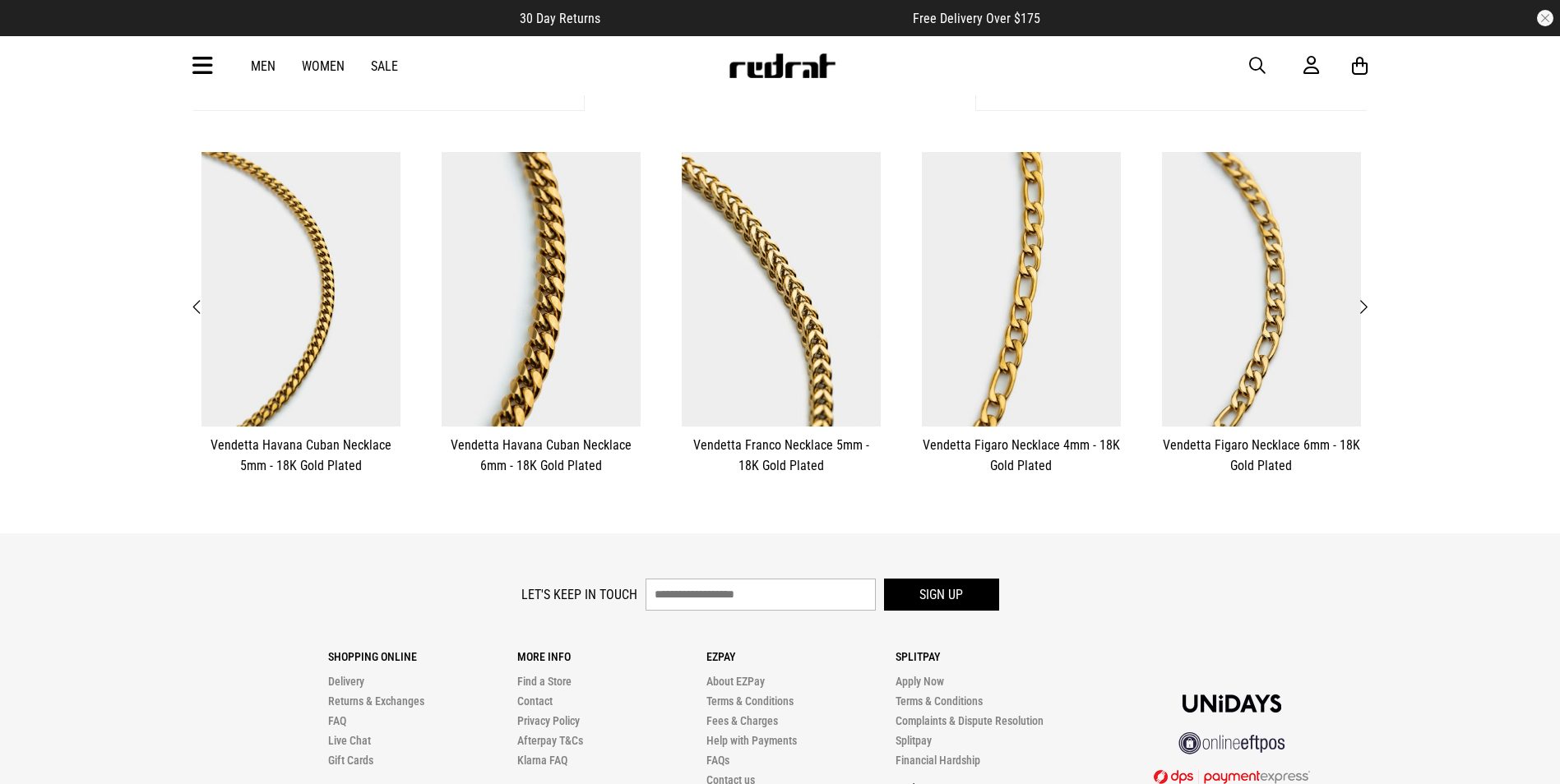
click at [1369, 305] on button "Next" at bounding box center [1362, 307] width 20 height 21
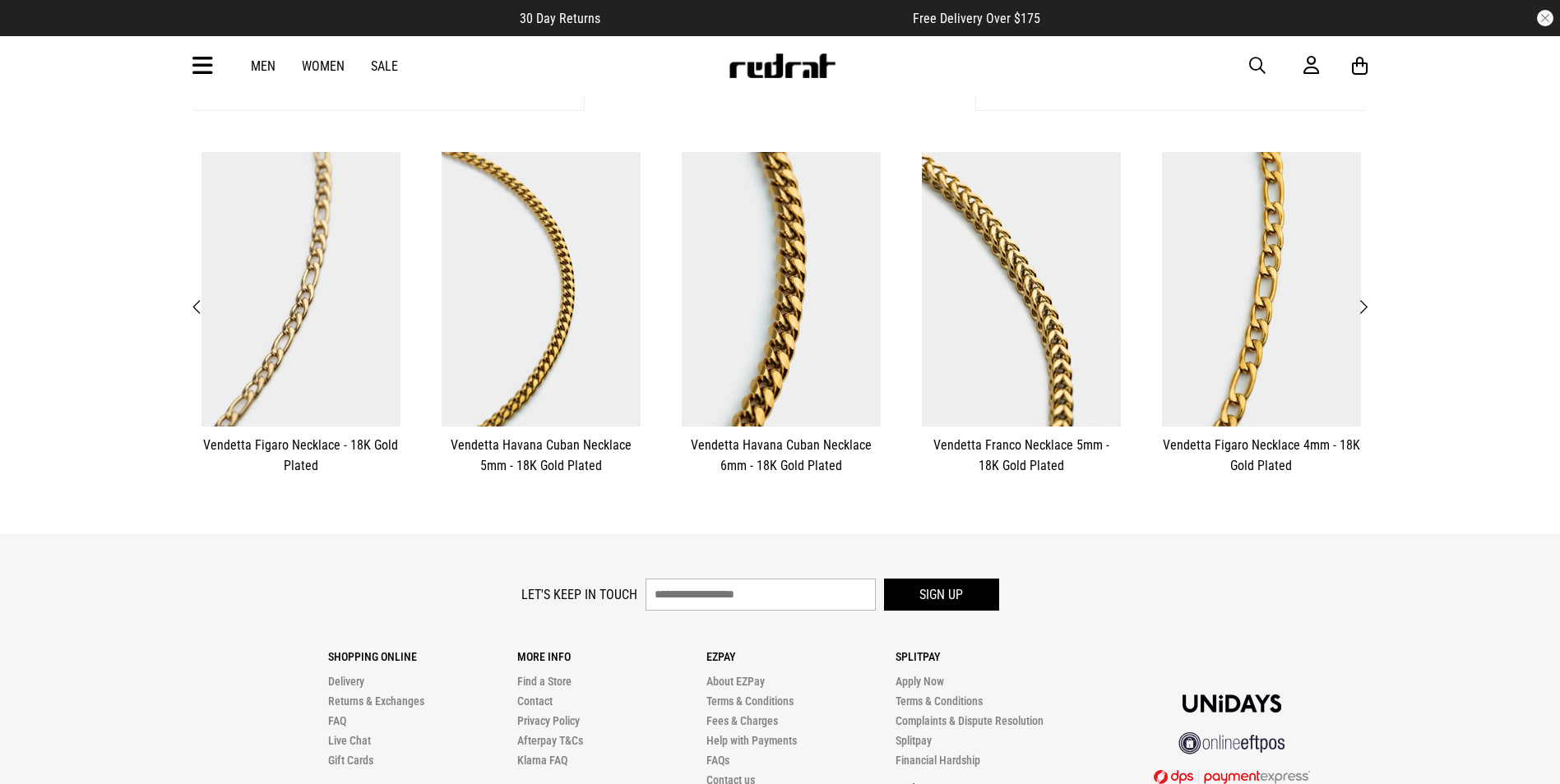
click at [1369, 305] on button "Next" at bounding box center [1362, 307] width 20 height 21
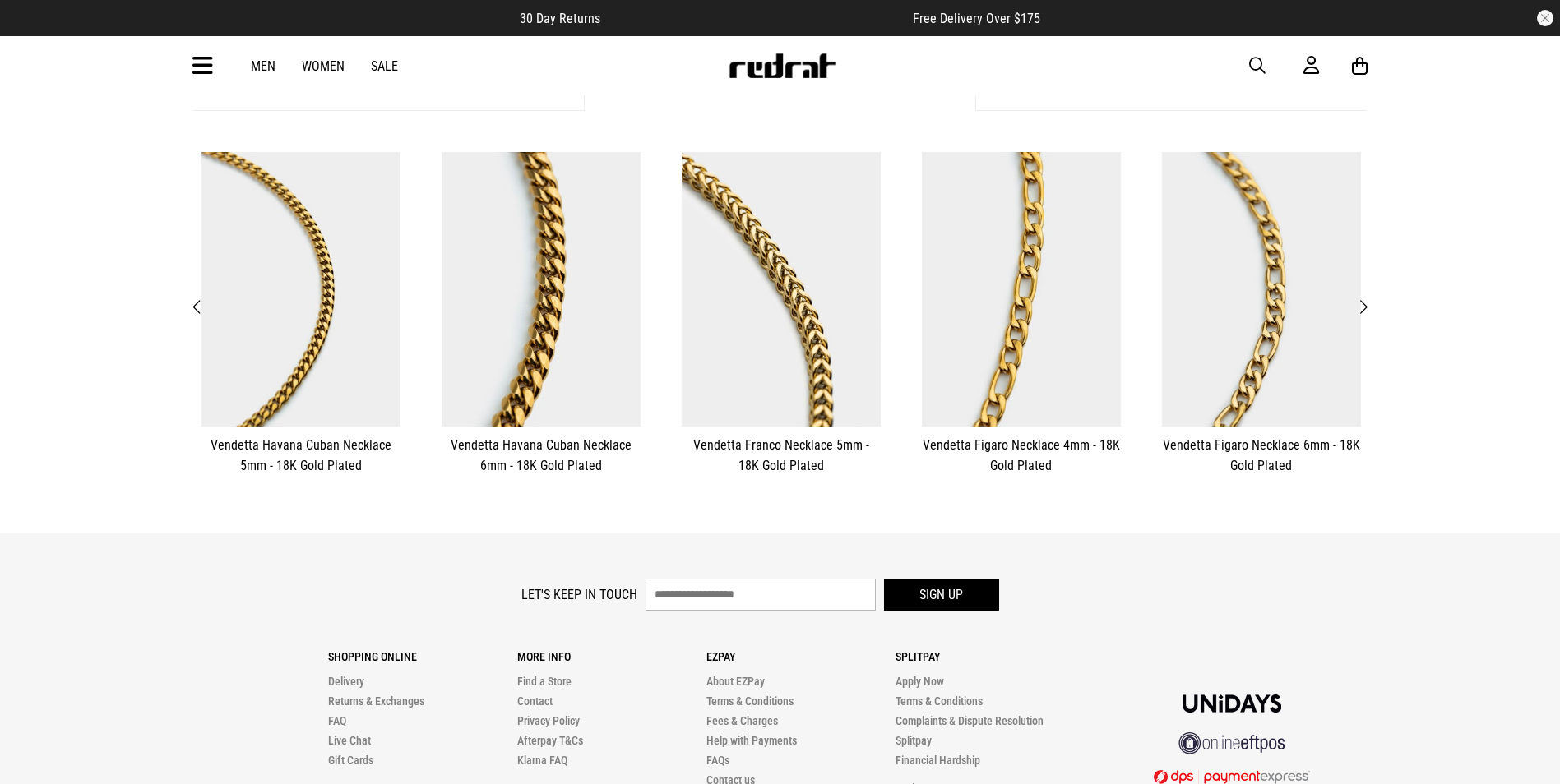
click at [1370, 305] on button "Next" at bounding box center [1362, 307] width 20 height 21
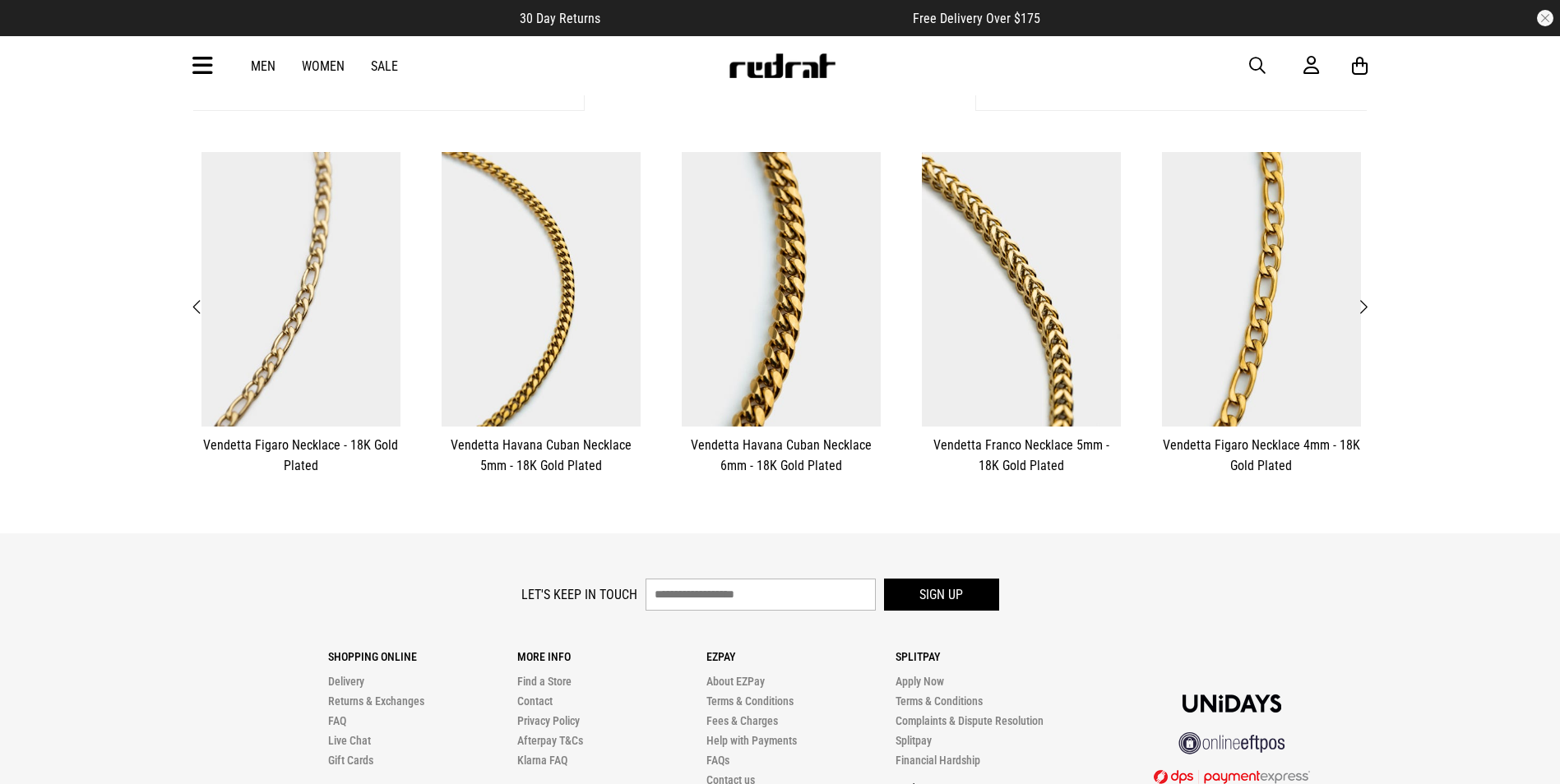
click at [1259, 61] on span "button" at bounding box center [1257, 65] width 16 height 20
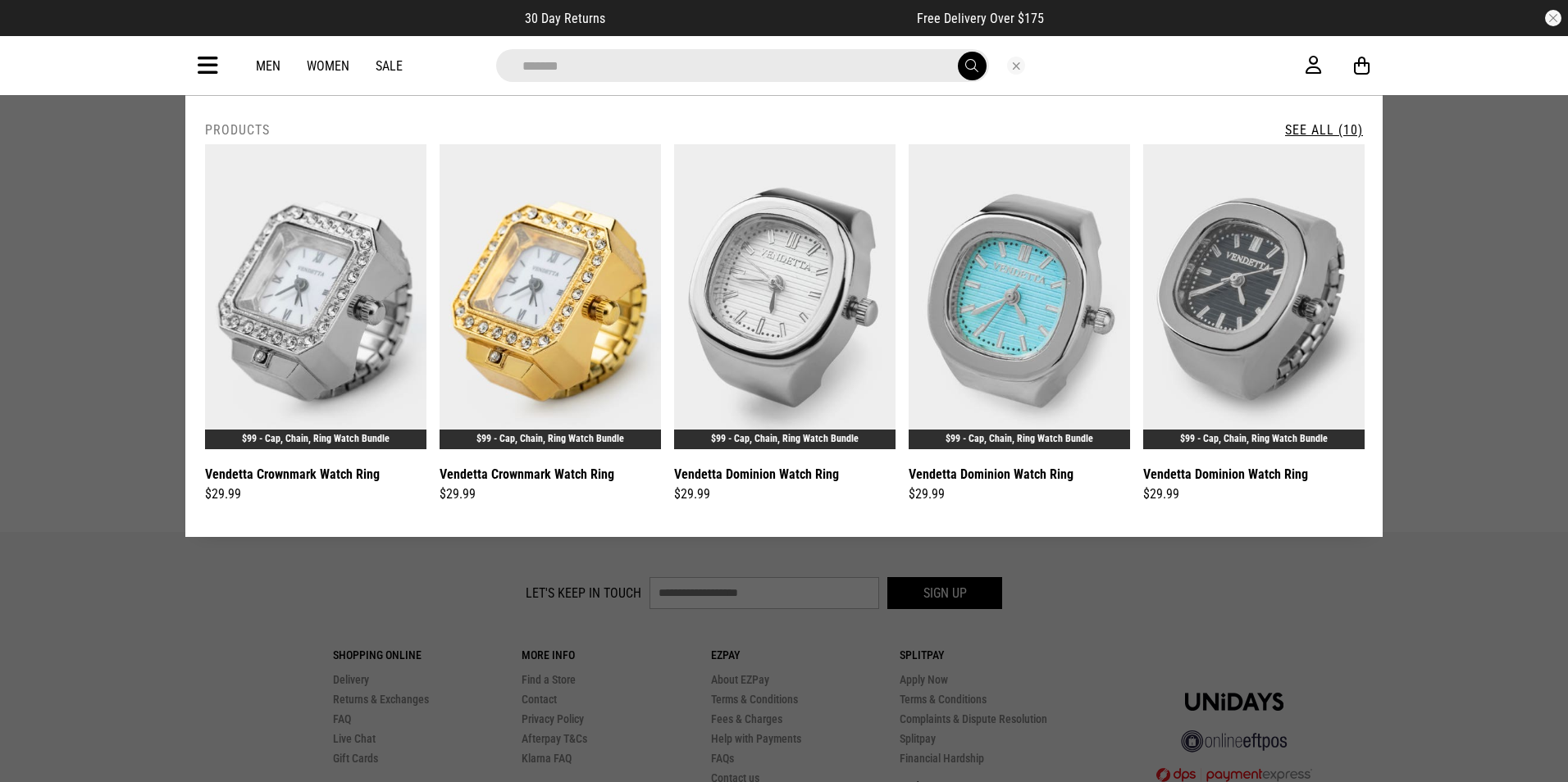
type input "*******"
click at [1319, 123] on link "See All (10)" at bounding box center [1324, 129] width 78 height 15
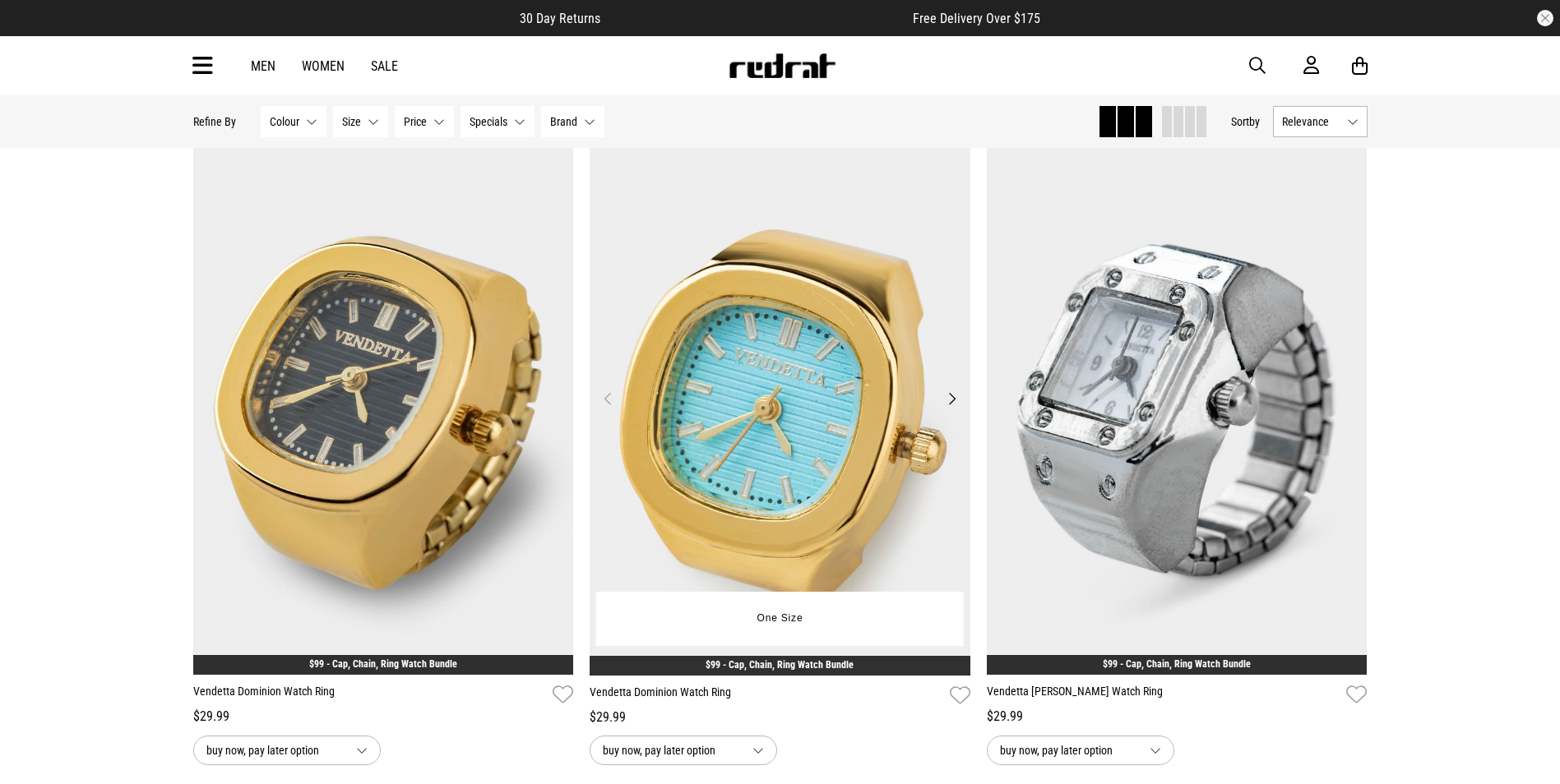
scroll to position [1398, 0]
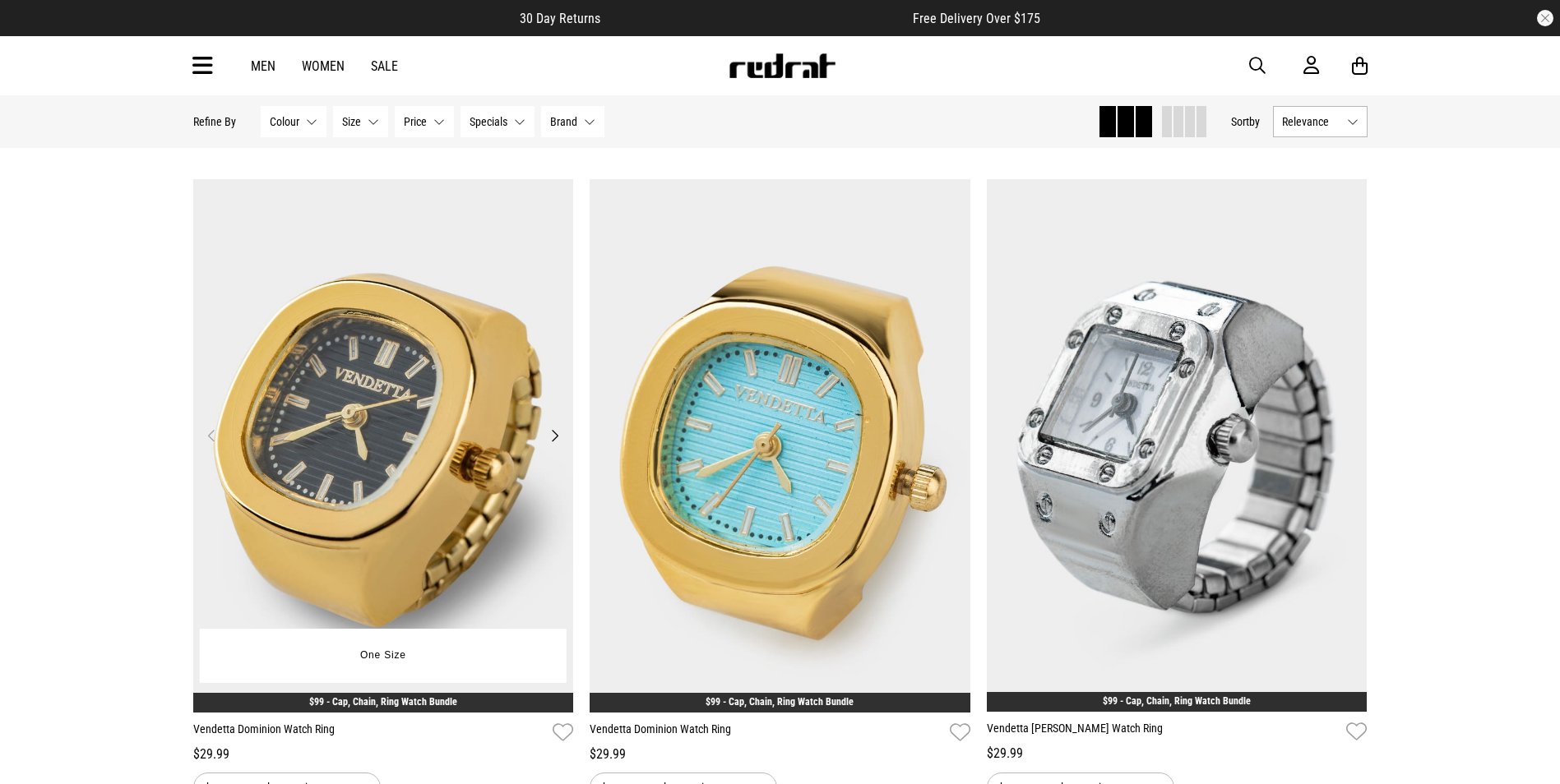
click at [464, 517] on img at bounding box center [384, 446] width 381 height 532
